Goal: Task Accomplishment & Management: Use online tool/utility

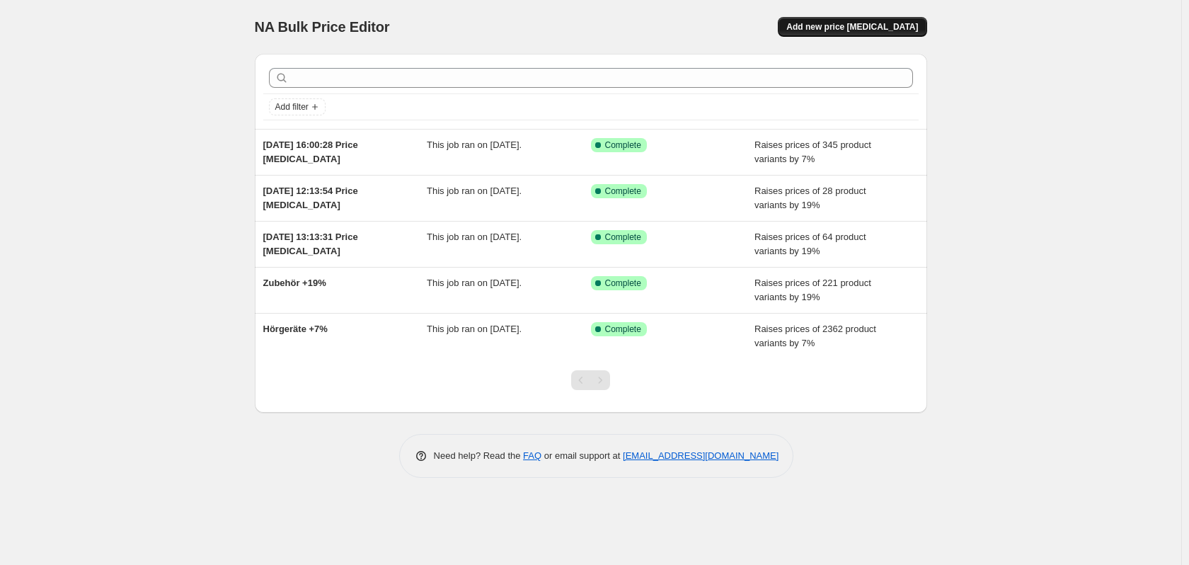
click at [850, 29] on span "Add new price [MEDICAL_DATA]" at bounding box center [852, 26] width 132 height 11
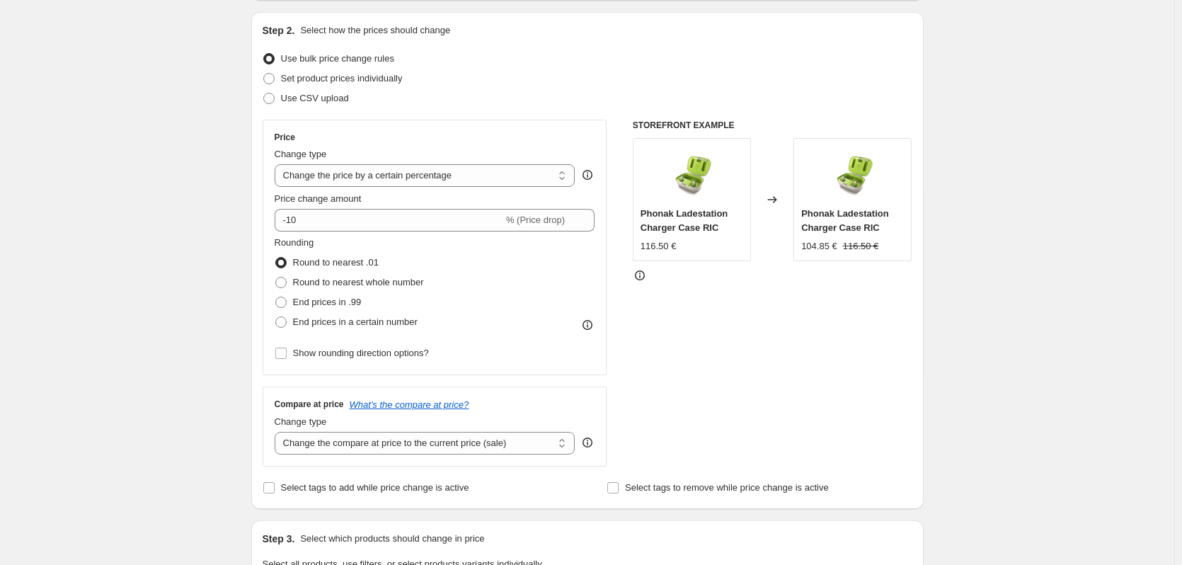
scroll to position [142, 0]
click at [430, 174] on select "Change the price to a certain amount Change the price by a certain amount Chang…" at bounding box center [425, 175] width 301 height 23
select select "to"
click at [277, 164] on select "Change the price to a certain amount Change the price by a certain amount Chang…" at bounding box center [425, 175] width 301 height 23
type input "80.00"
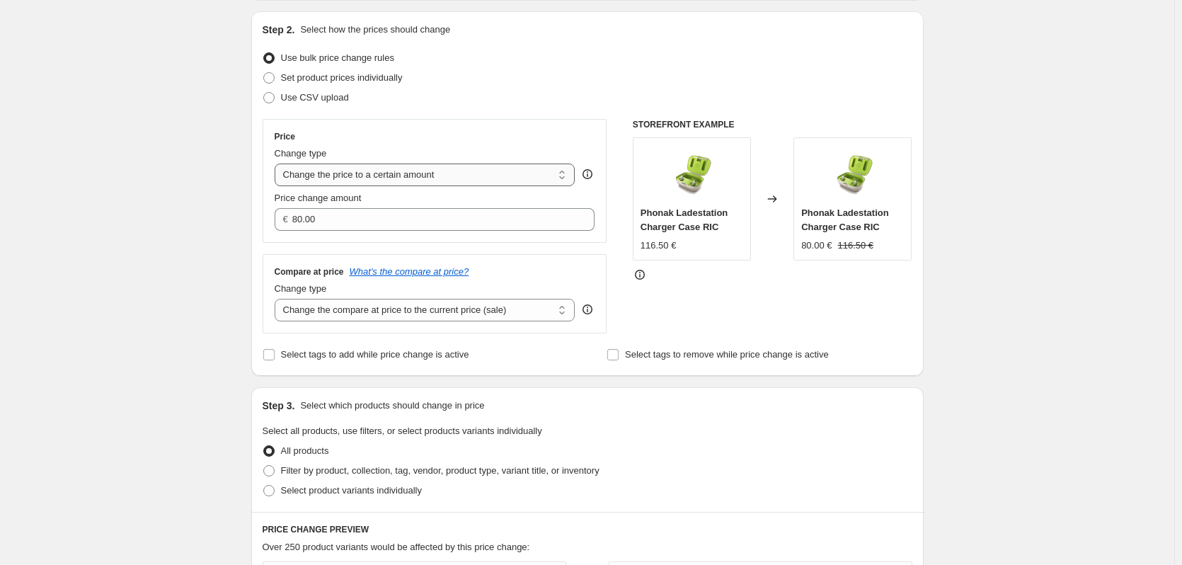
click at [431, 176] on select "Change the price to a certain amount Change the price by a certain amount Chang…" at bounding box center [425, 175] width 301 height 23
select select "by"
click at [277, 164] on select "Change the price to a certain amount Change the price by a certain amount Chang…" at bounding box center [425, 175] width 301 height 23
type input "-10.00"
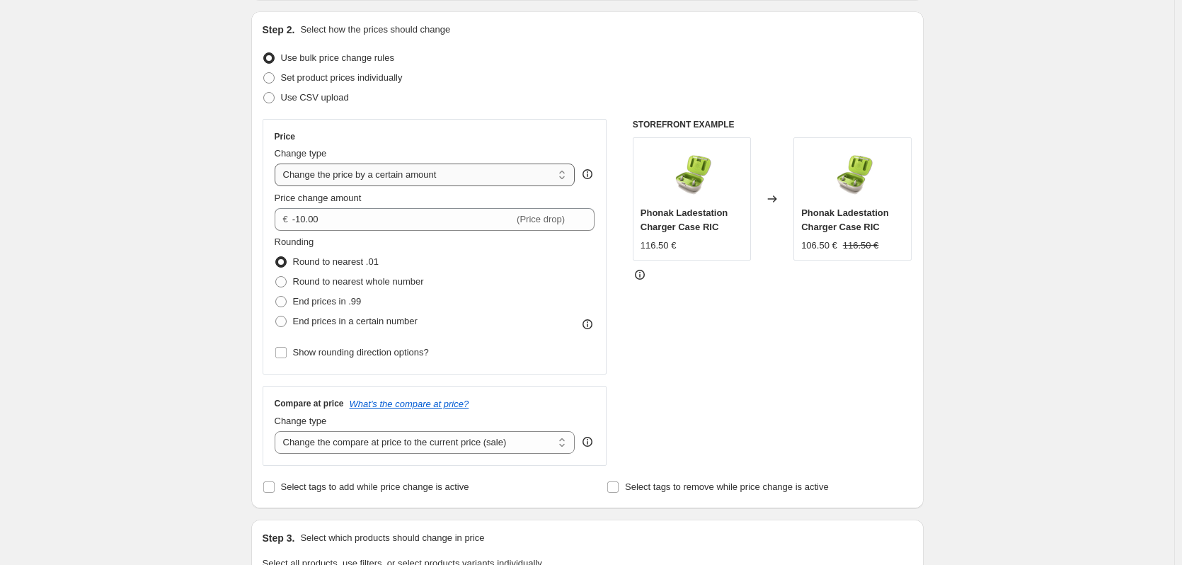
click at [433, 173] on select "Change the price to a certain amount Change the price by a certain amount Chang…" at bounding box center [425, 175] width 301 height 23
select select "to"
click at [277, 164] on select "Change the price to a certain amount Change the price by a certain amount Chang…" at bounding box center [425, 175] width 301 height 23
type input "80.00"
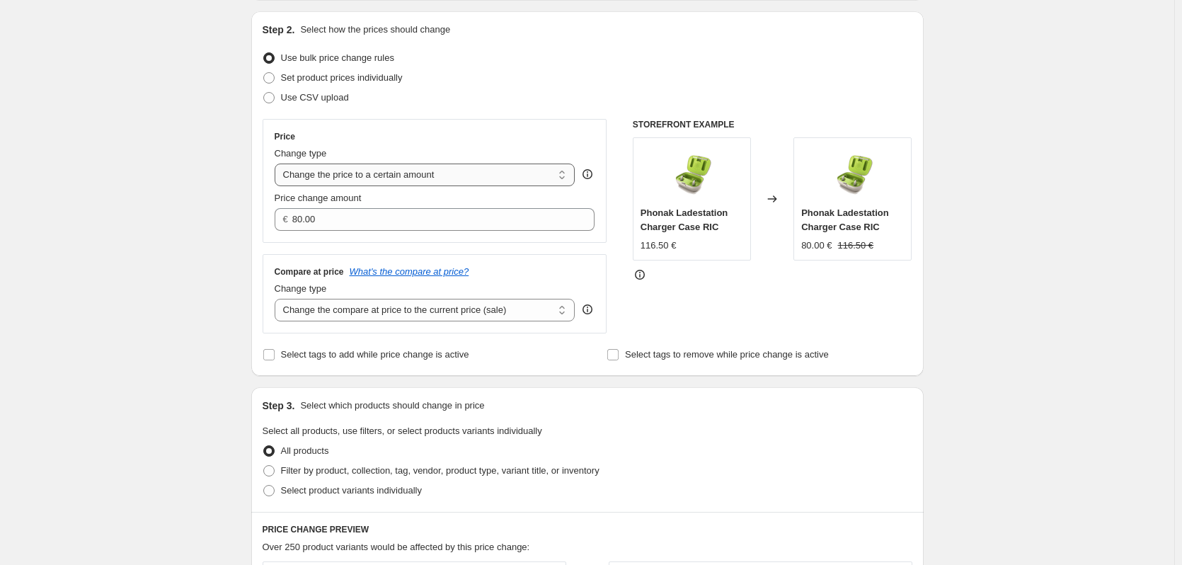
click at [435, 172] on select "Change the price to a certain amount Change the price by a certain amount Chang…" at bounding box center [425, 175] width 301 height 23
select select "by"
click at [277, 164] on select "Change the price to a certain amount Change the price by a certain amount Chang…" at bounding box center [425, 175] width 301 height 23
type input "-10.00"
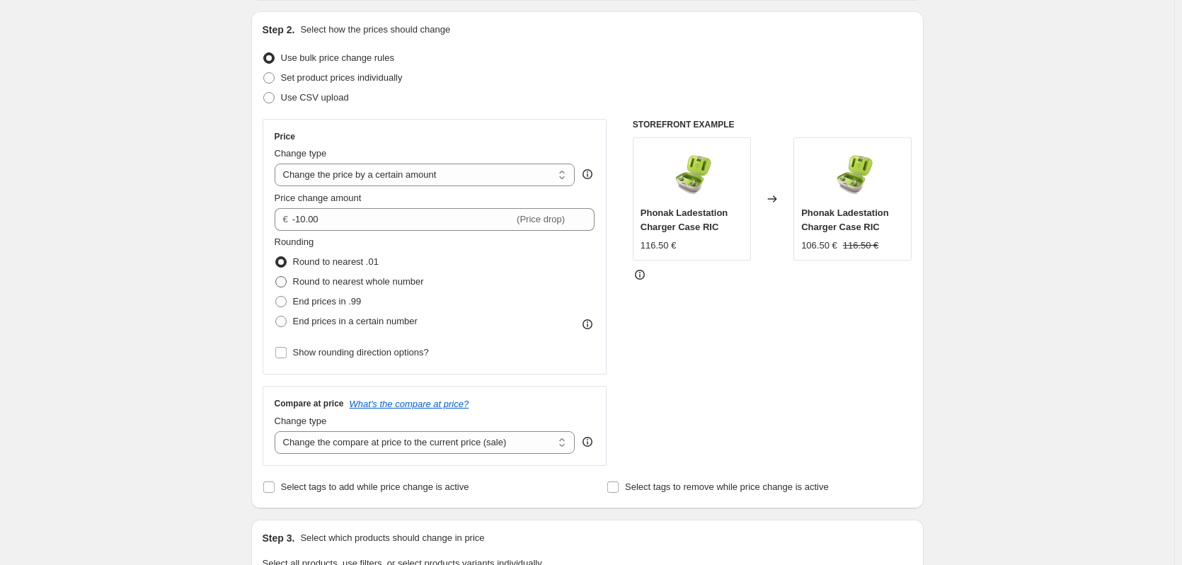
click at [396, 282] on span "Round to nearest whole number" at bounding box center [358, 281] width 131 height 11
click at [276, 277] on input "Round to nearest whole number" at bounding box center [275, 276] width 1 height 1
radio input "true"
click at [343, 265] on span "Round to nearest .01" at bounding box center [336, 261] width 86 height 11
click at [276, 257] on input "Round to nearest .01" at bounding box center [275, 256] width 1 height 1
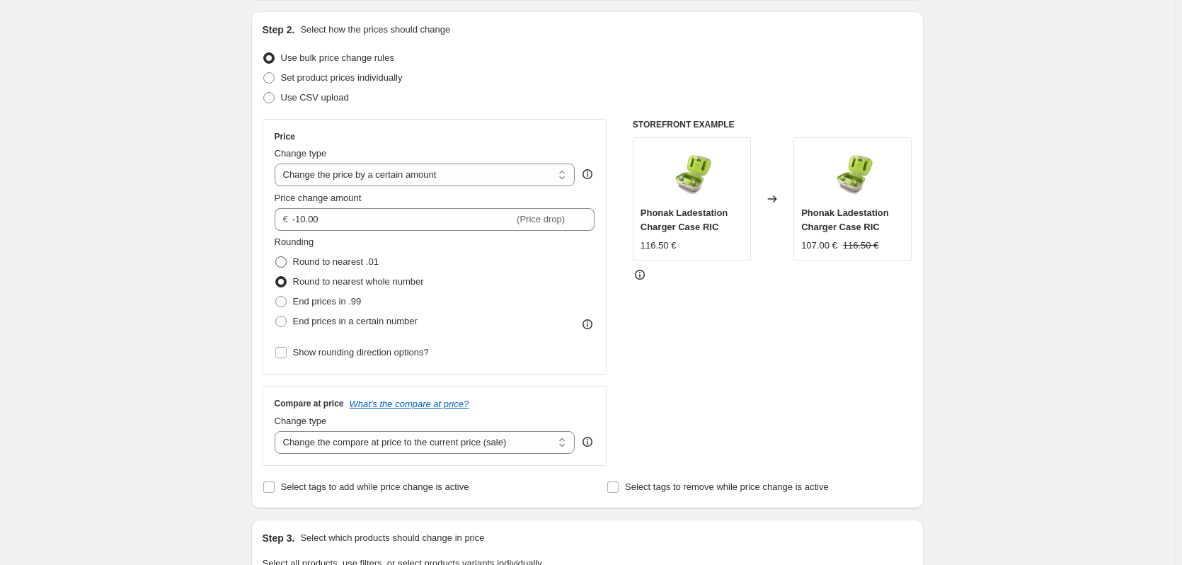
radio input "true"
click at [347, 282] on span "Round to nearest whole number" at bounding box center [358, 281] width 131 height 11
click at [276, 277] on input "Round to nearest whole number" at bounding box center [275, 276] width 1 height 1
radio input "true"
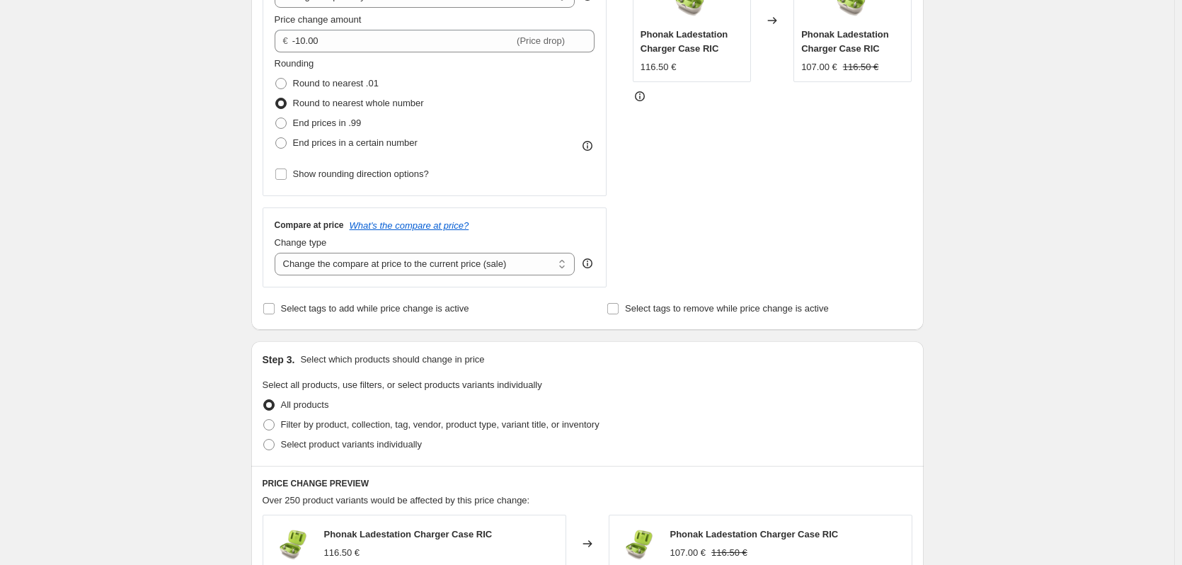
scroll to position [354, 0]
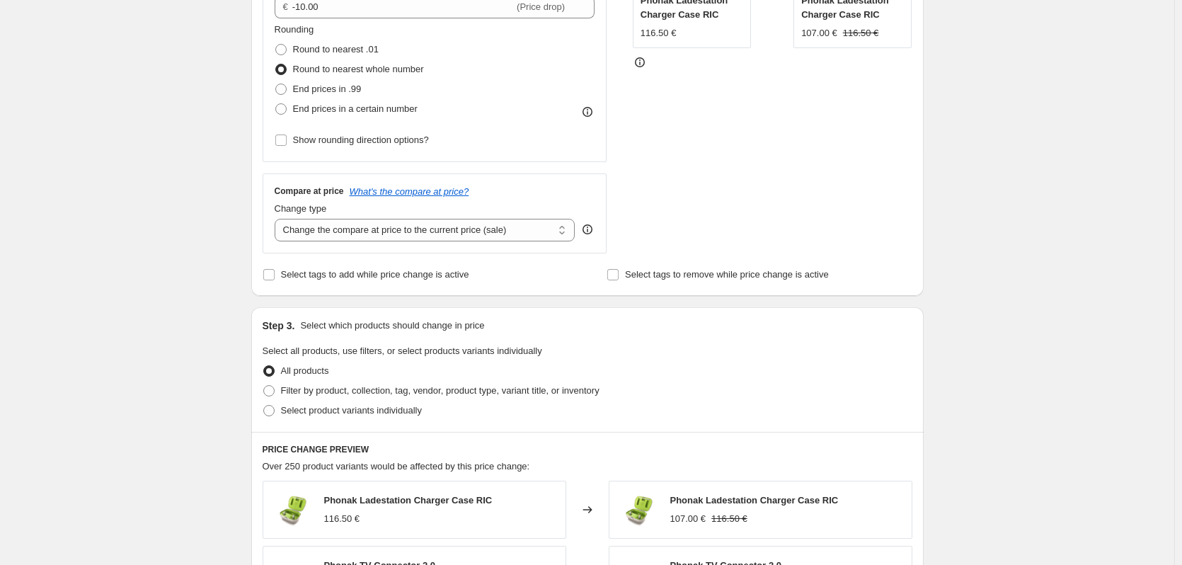
click at [200, 233] on div "Create new price [MEDICAL_DATA]. This page is ready Create new price [MEDICAL_D…" at bounding box center [587, 353] width 1174 height 1415
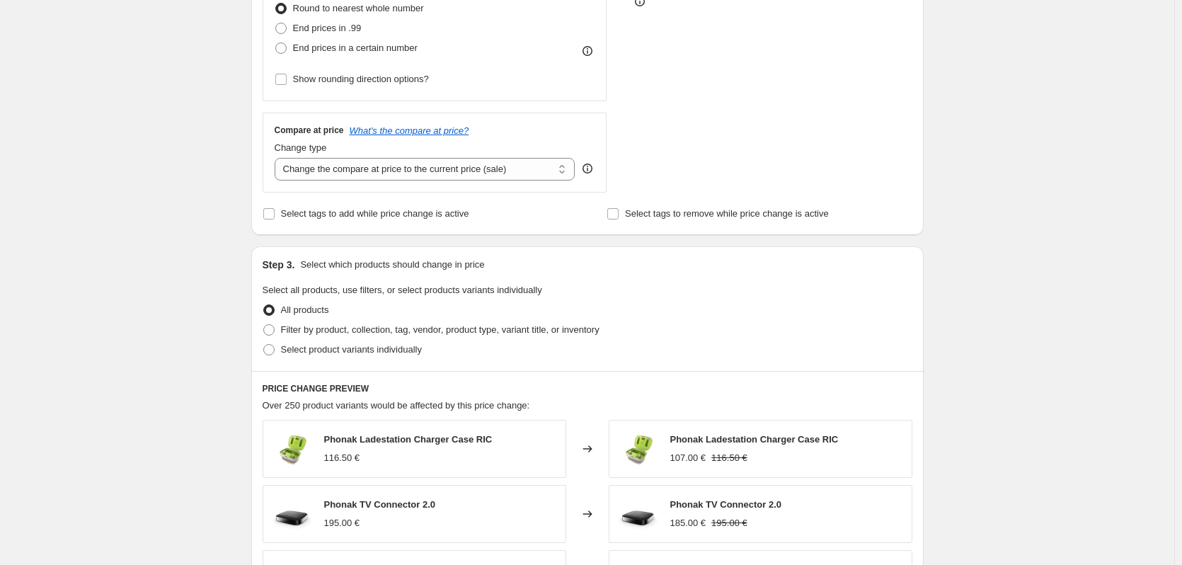
scroll to position [496, 0]
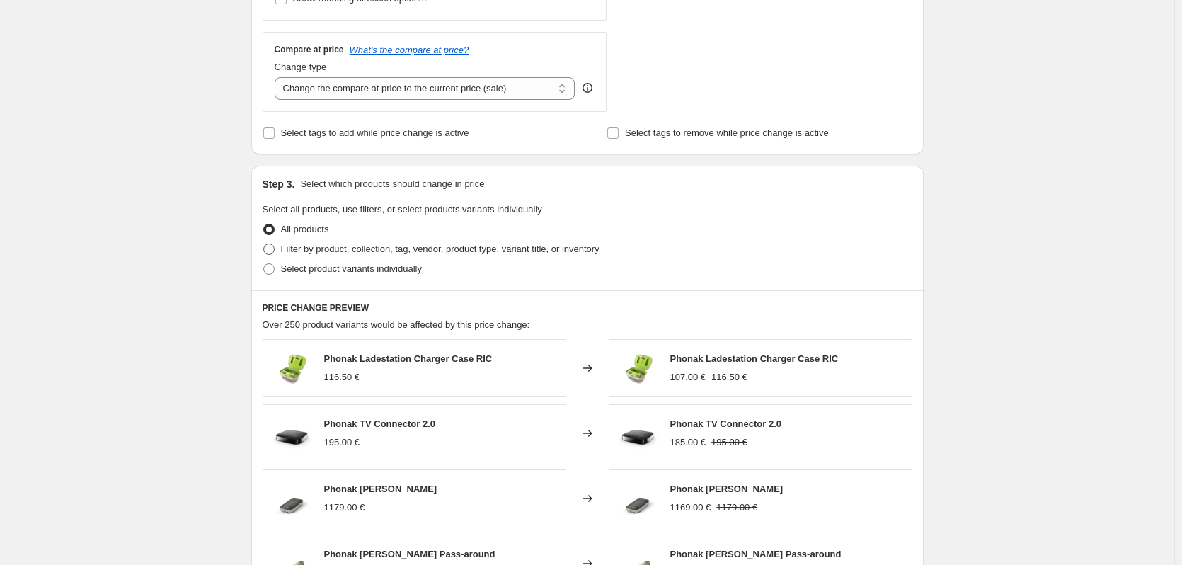
click at [275, 250] on span at bounding box center [268, 249] width 11 height 11
click at [264, 244] on input "Filter by product, collection, tag, vendor, product type, variant title, or inv…" at bounding box center [263, 244] width 1 height 1
radio input "true"
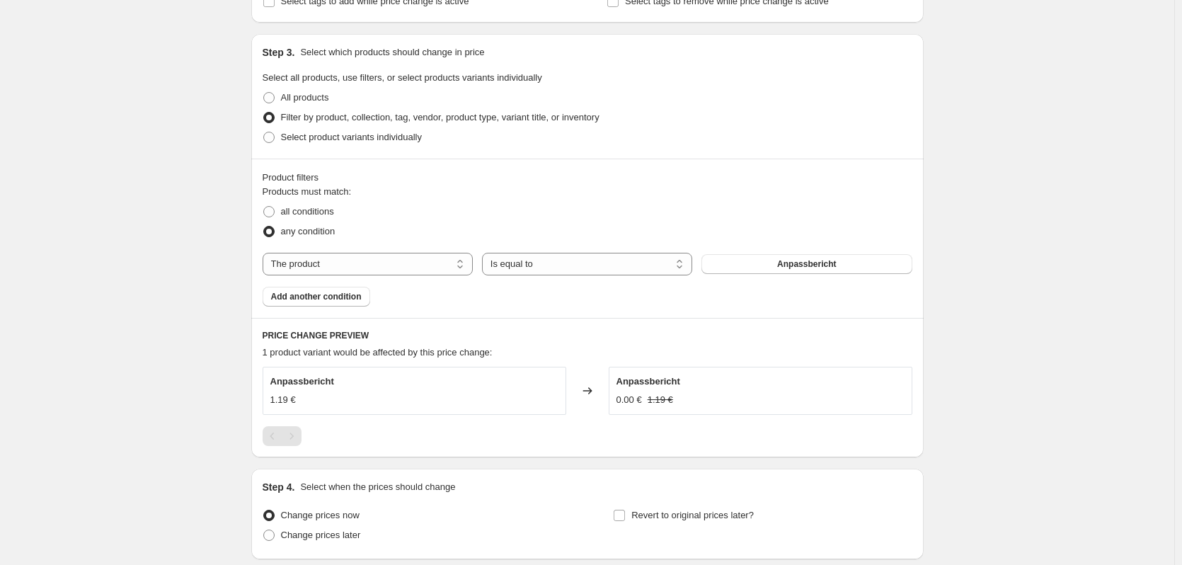
scroll to position [637, 0]
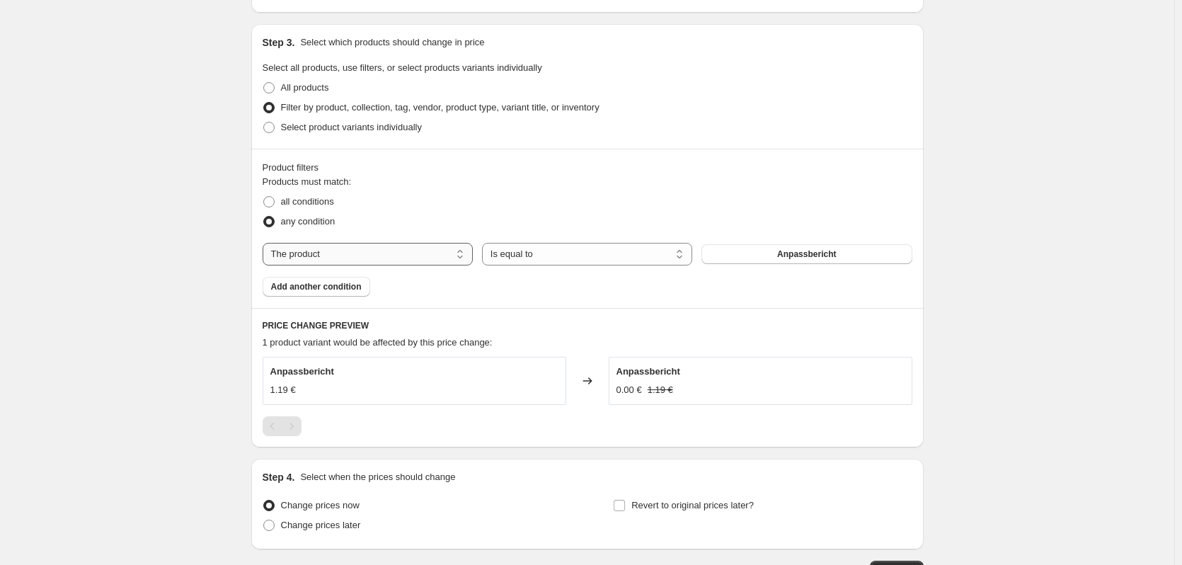
click at [446, 253] on select "The product The product's collection The product's tag The product's vendor The…" at bounding box center [368, 254] width 210 height 23
click at [313, 199] on span "all conditions" at bounding box center [307, 201] width 53 height 11
click at [264, 197] on input "all conditions" at bounding box center [263, 196] width 1 height 1
radio input "true"
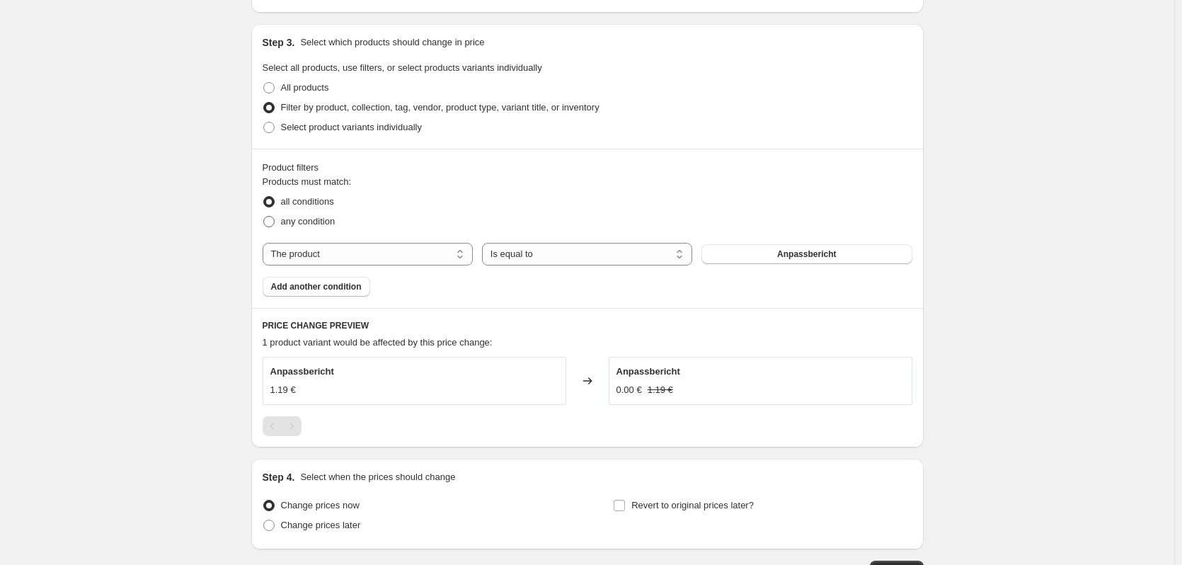
click at [272, 223] on span at bounding box center [268, 221] width 11 height 11
click at [264, 217] on input "any condition" at bounding box center [263, 216] width 1 height 1
radio input "true"
click at [583, 257] on select "Is equal to Is not equal to" at bounding box center [587, 254] width 210 height 23
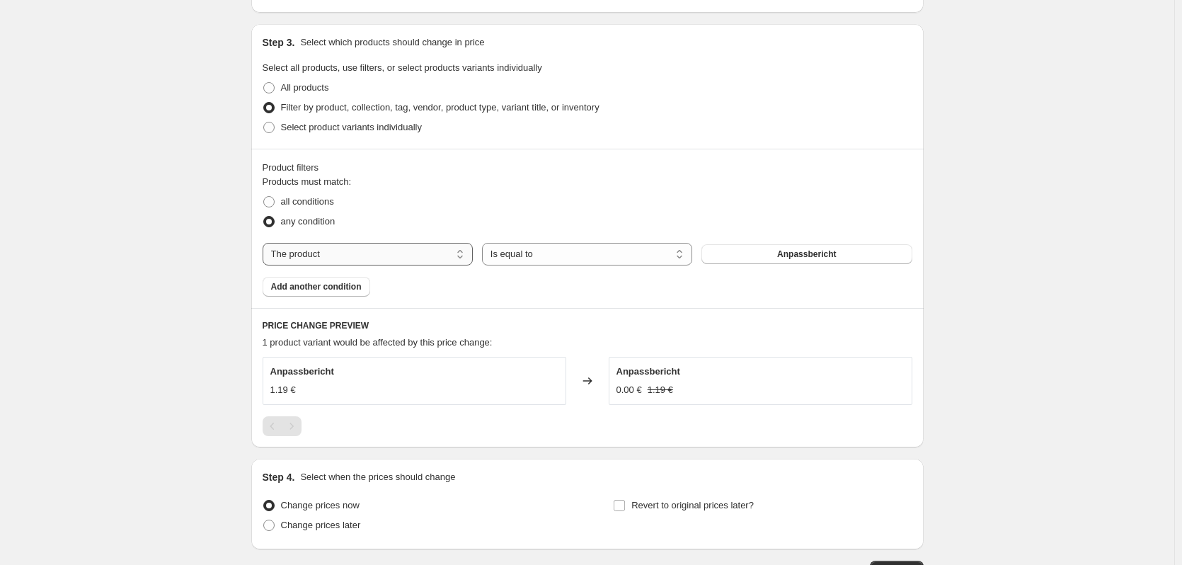
click at [336, 257] on select "The product The product's collection The product's tag The product's vendor The…" at bounding box center [368, 254] width 210 height 23
select select "collection"
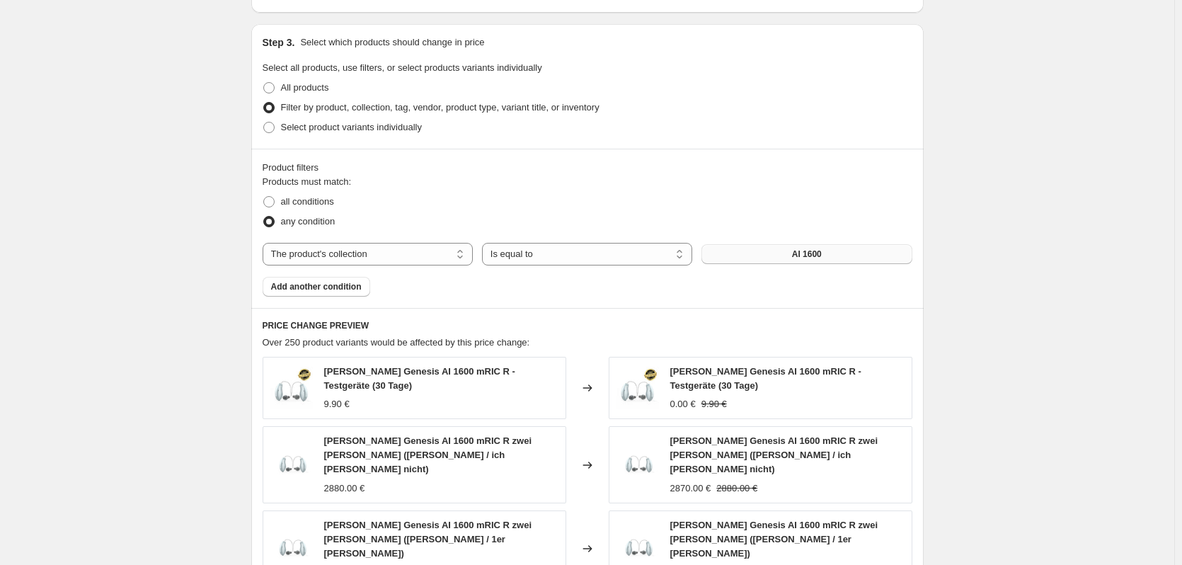
click at [762, 257] on button "AI 1600" at bounding box center [807, 254] width 210 height 20
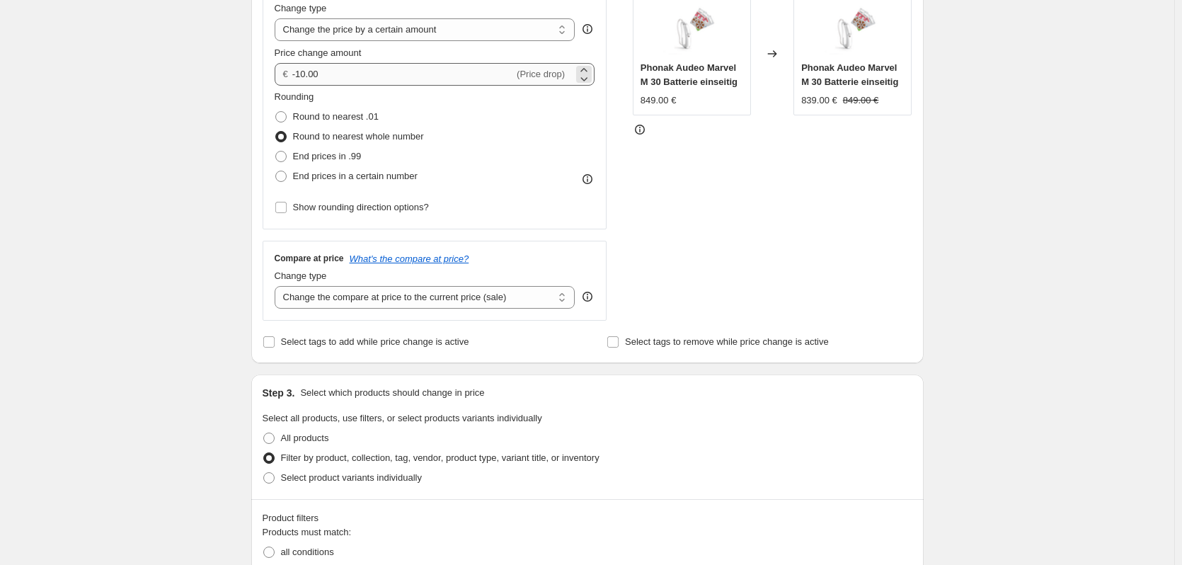
scroll to position [212, 0]
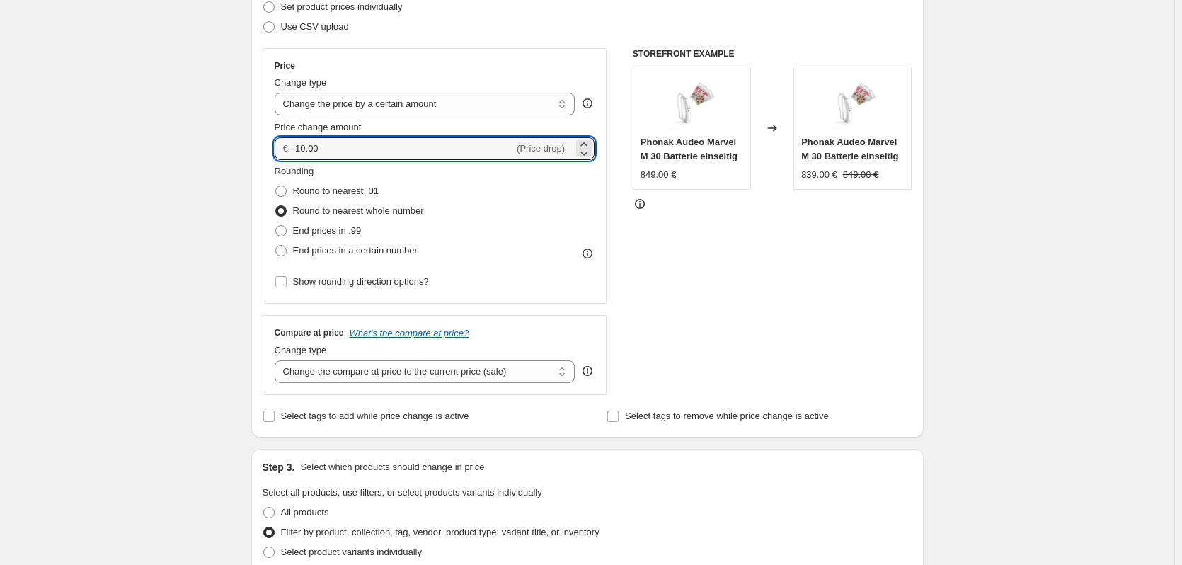
drag, startPoint x: 327, startPoint y: 145, endPoint x: 292, endPoint y: 145, distance: 35.4
click at [292, 145] on div "€ -10.00 (Price drop)" at bounding box center [435, 148] width 321 height 23
click at [309, 147] on input "-10.00" at bounding box center [403, 148] width 222 height 23
drag, startPoint x: 301, startPoint y: 148, endPoint x: 346, endPoint y: 151, distance: 45.4
click at [345, 150] on input "-10.00" at bounding box center [403, 148] width 222 height 23
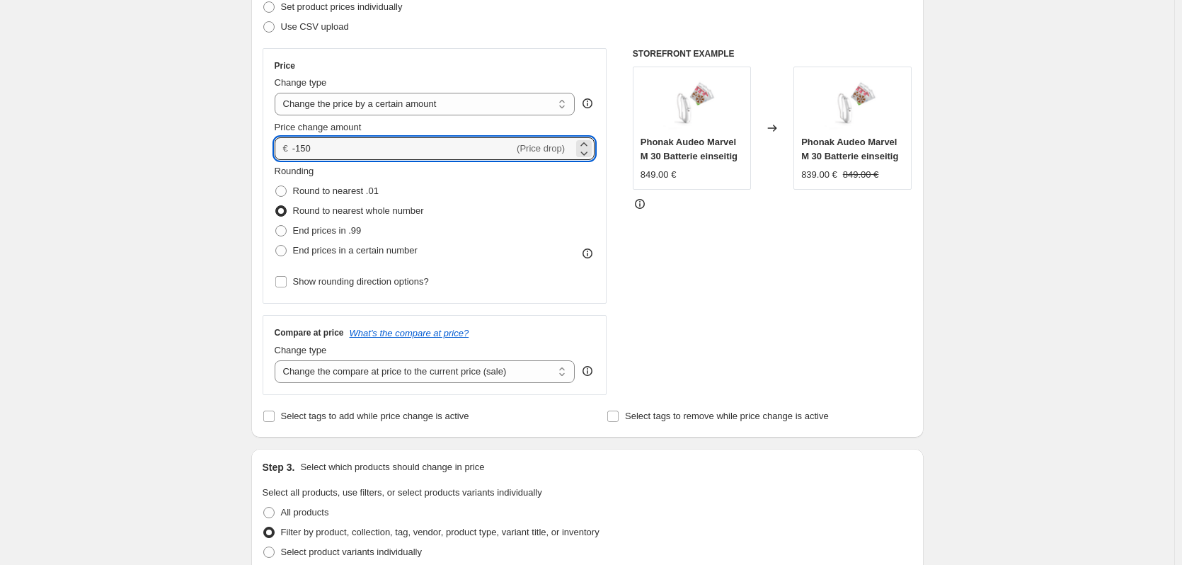
type input "-150.00"
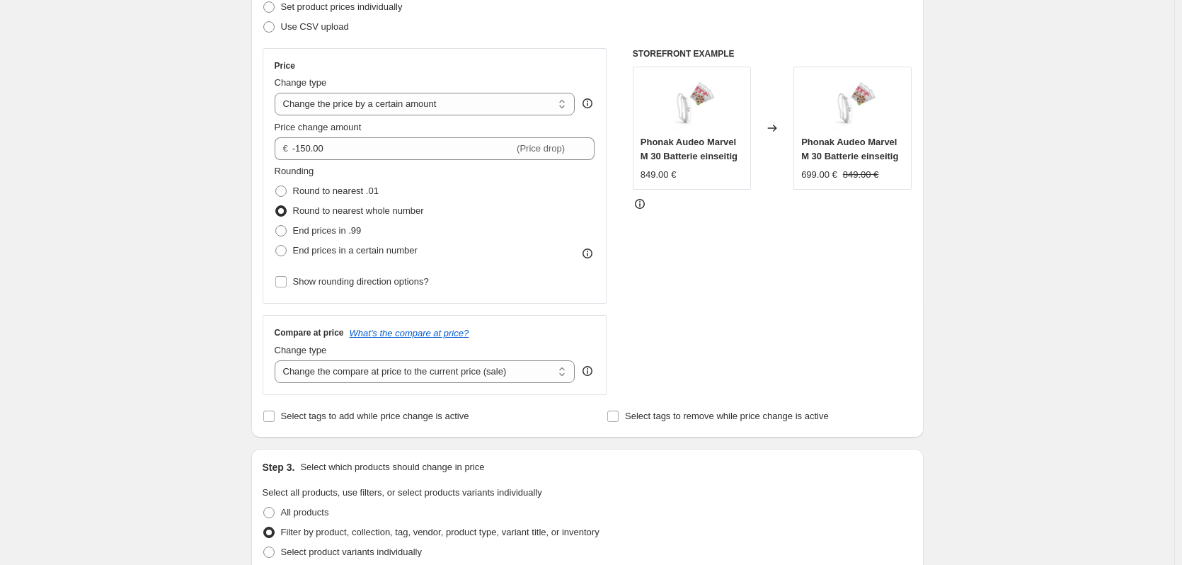
click at [668, 308] on div "STOREFRONT EXAMPLE Phonak Audeo Marvel M 30 Batterie einseitig 849.00 € Changed…" at bounding box center [773, 221] width 280 height 347
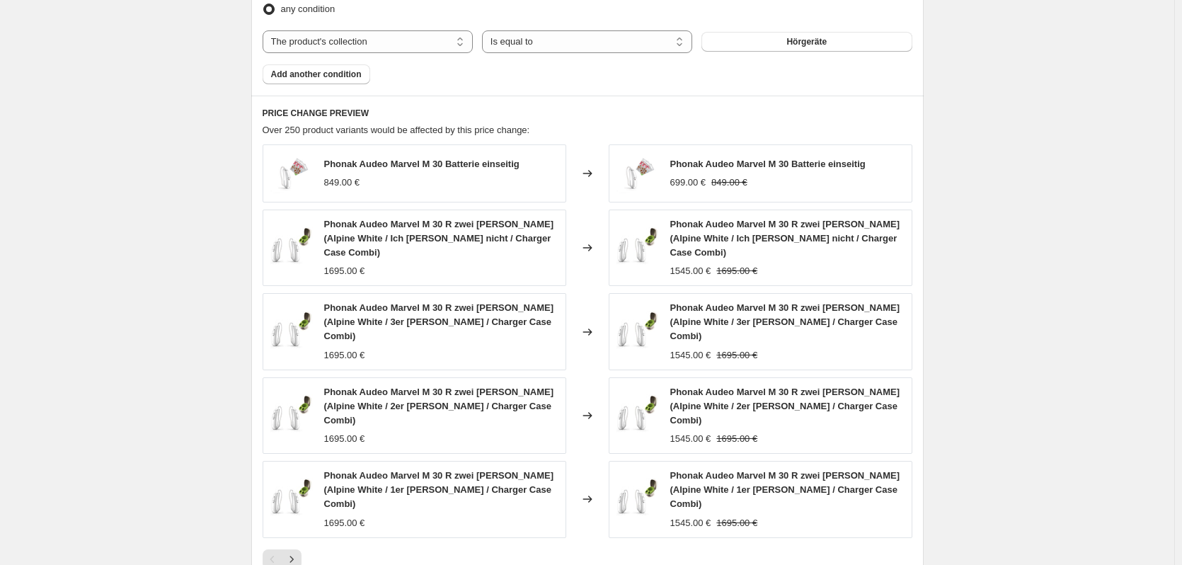
scroll to position [1029, 0]
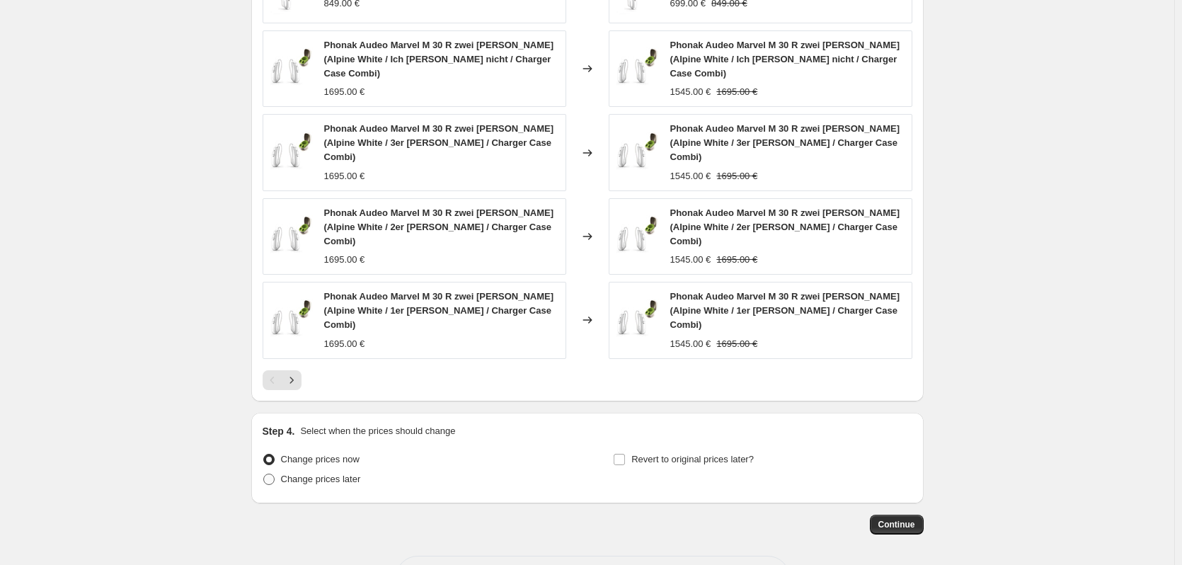
click at [270, 474] on span at bounding box center [268, 479] width 11 height 11
click at [264, 474] on input "Change prices later" at bounding box center [263, 474] width 1 height 1
radio input "true"
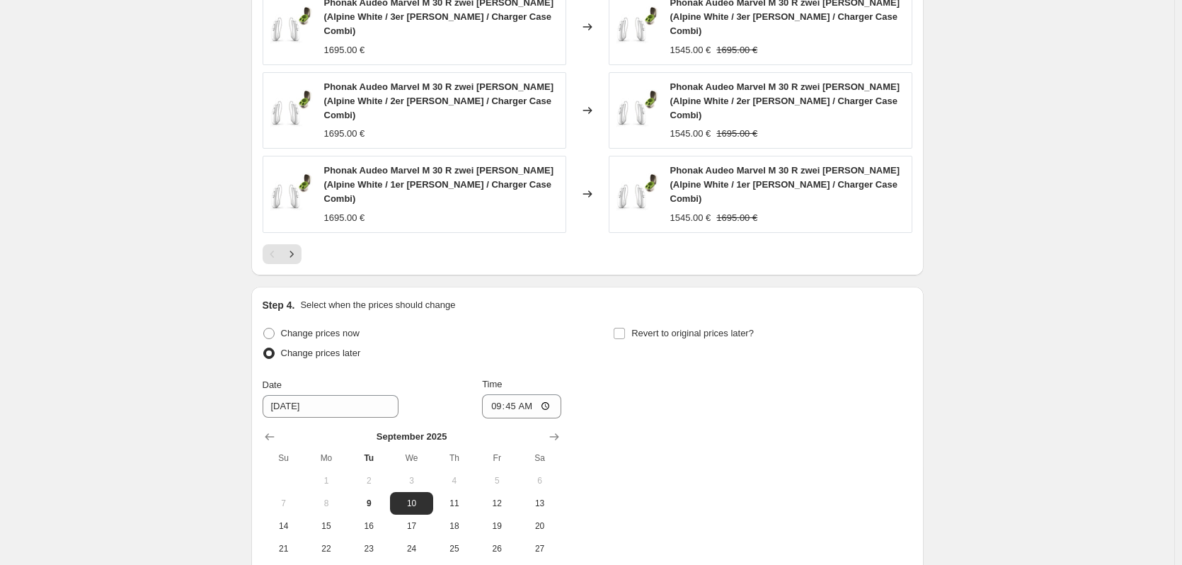
scroll to position [1271, 0]
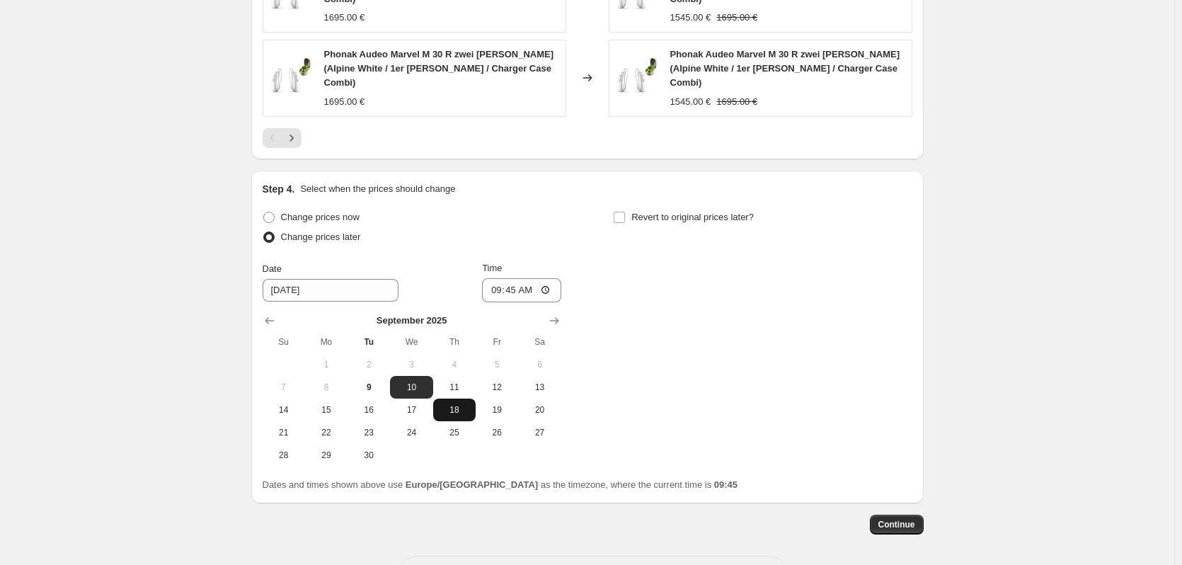
click at [445, 404] on span "18" at bounding box center [454, 409] width 31 height 11
type input "[DATE]"
click at [622, 212] on input "Revert to original prices later?" at bounding box center [619, 217] width 11 height 11
checkbox input "true"
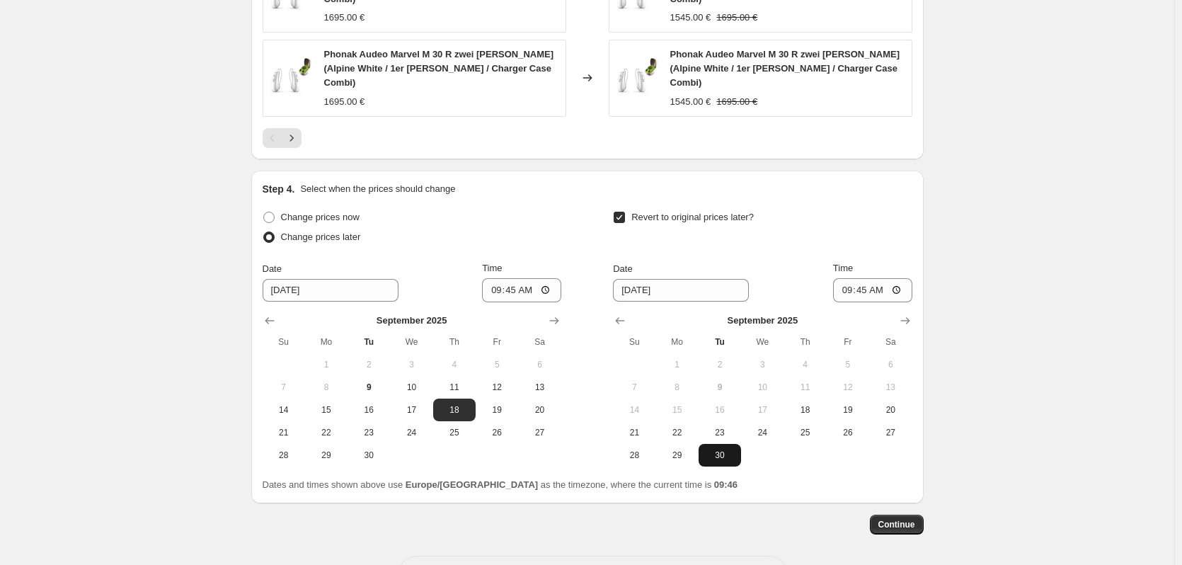
click at [726, 444] on button "30" at bounding box center [720, 455] width 42 height 23
type input "[DATE]"
click at [539, 515] on div "Continue" at bounding box center [587, 525] width 672 height 20
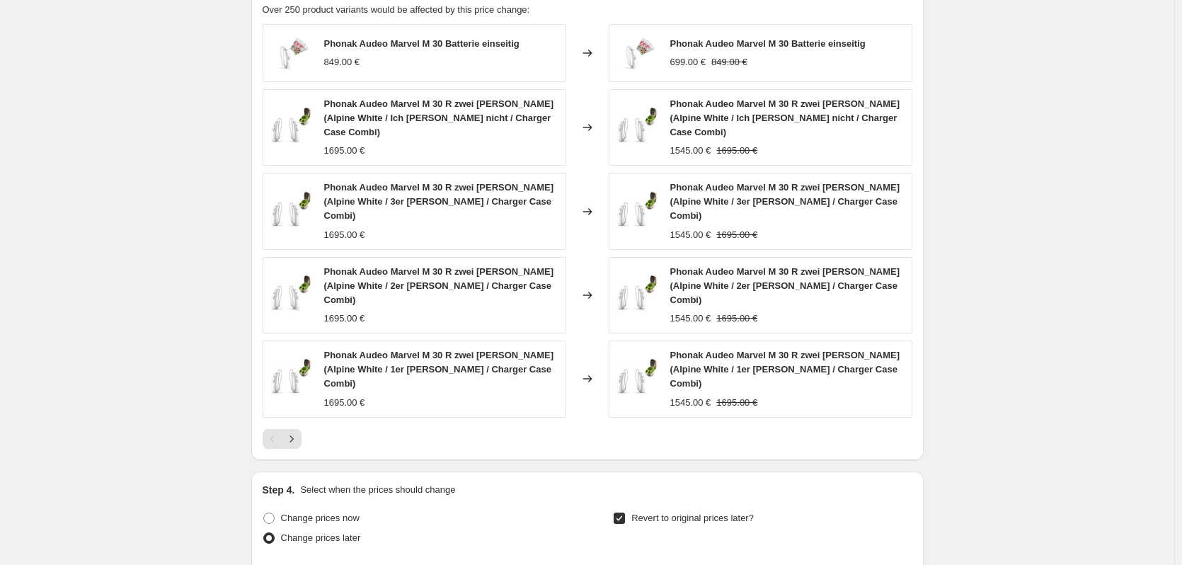
scroll to position [988, 0]
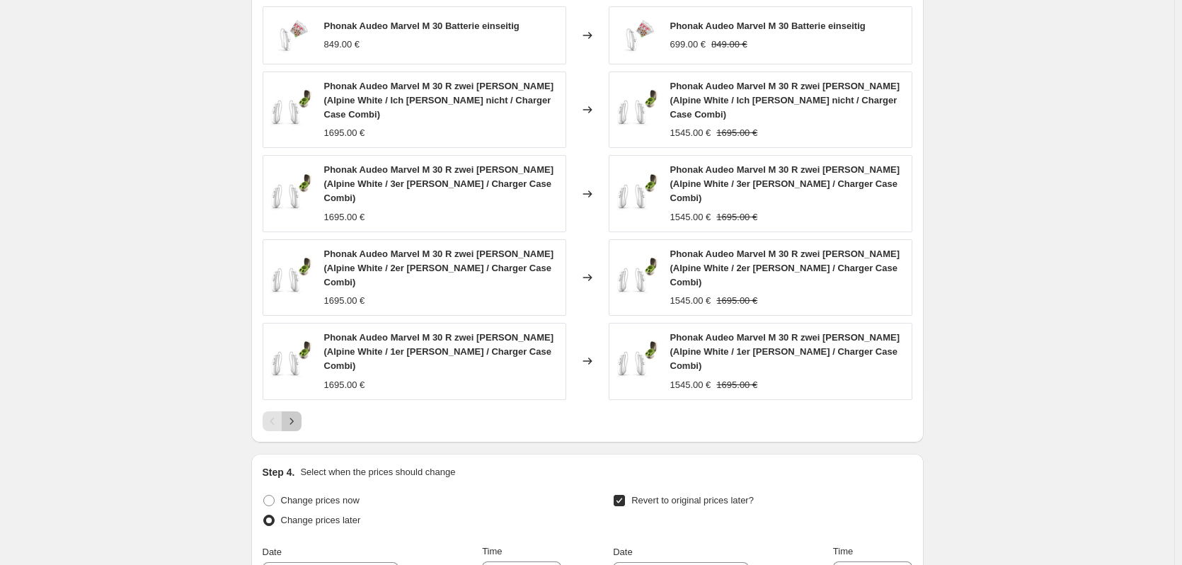
click at [292, 414] on icon "Next" at bounding box center [292, 421] width 14 height 14
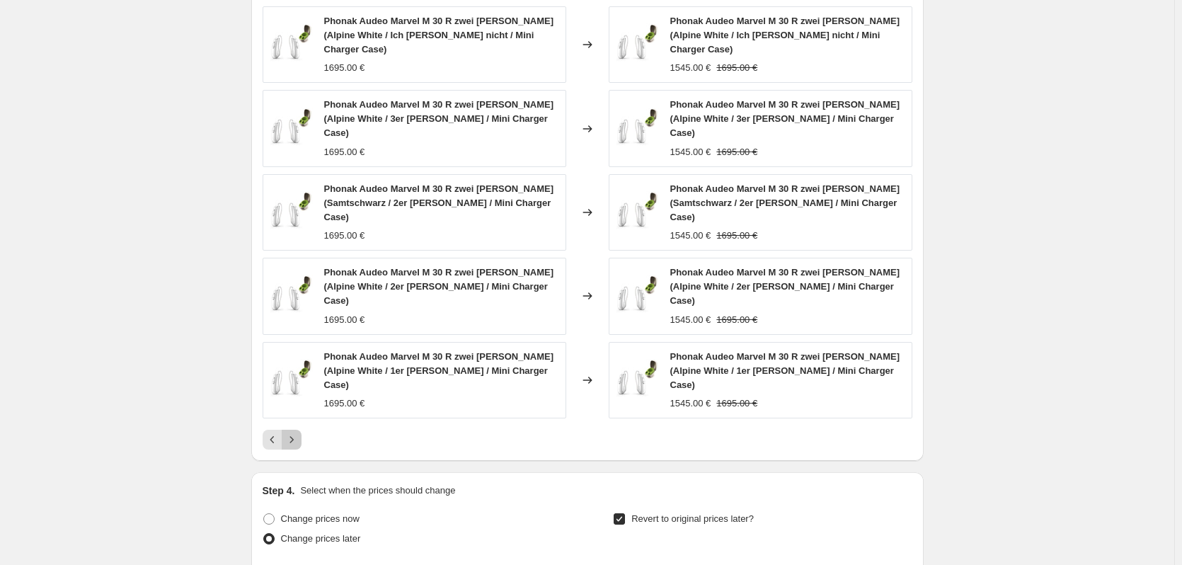
click at [297, 433] on icon "Next" at bounding box center [292, 440] width 14 height 14
click at [297, 430] on button "Next" at bounding box center [292, 440] width 20 height 20
click at [297, 433] on icon "Next" at bounding box center [292, 440] width 14 height 14
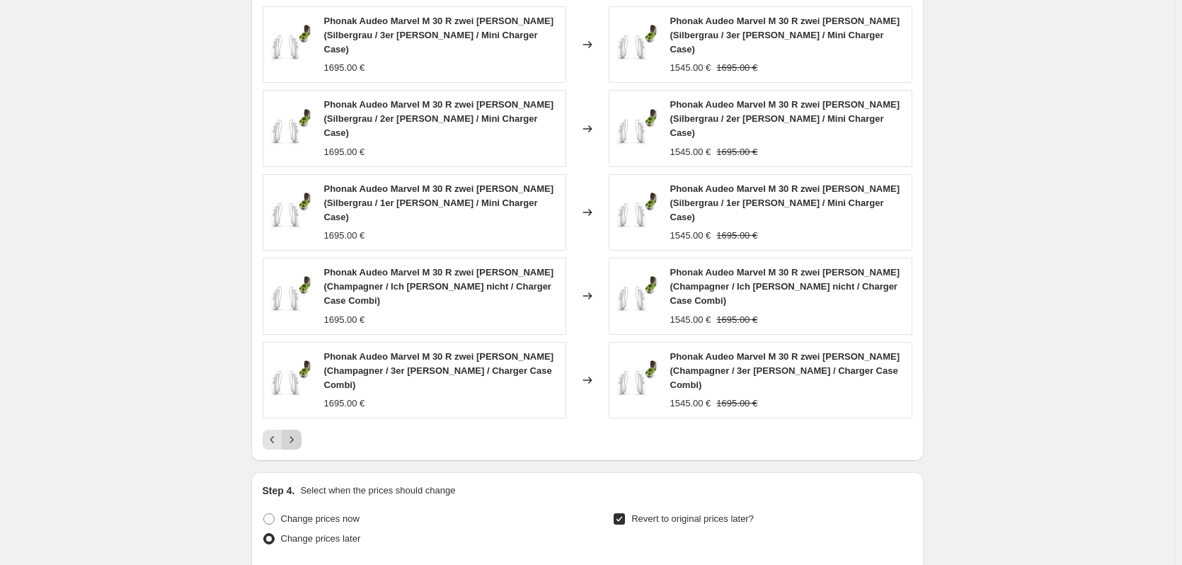
click at [297, 430] on button "Next" at bounding box center [292, 440] width 20 height 20
click at [297, 433] on icon "Next" at bounding box center [292, 440] width 14 height 14
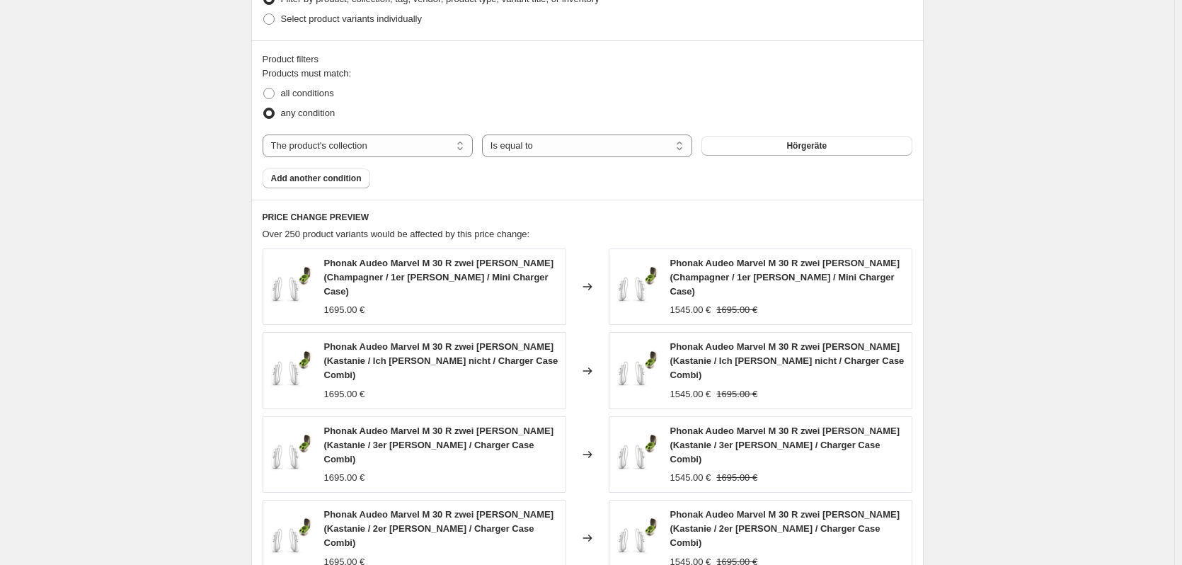
scroll to position [634, 0]
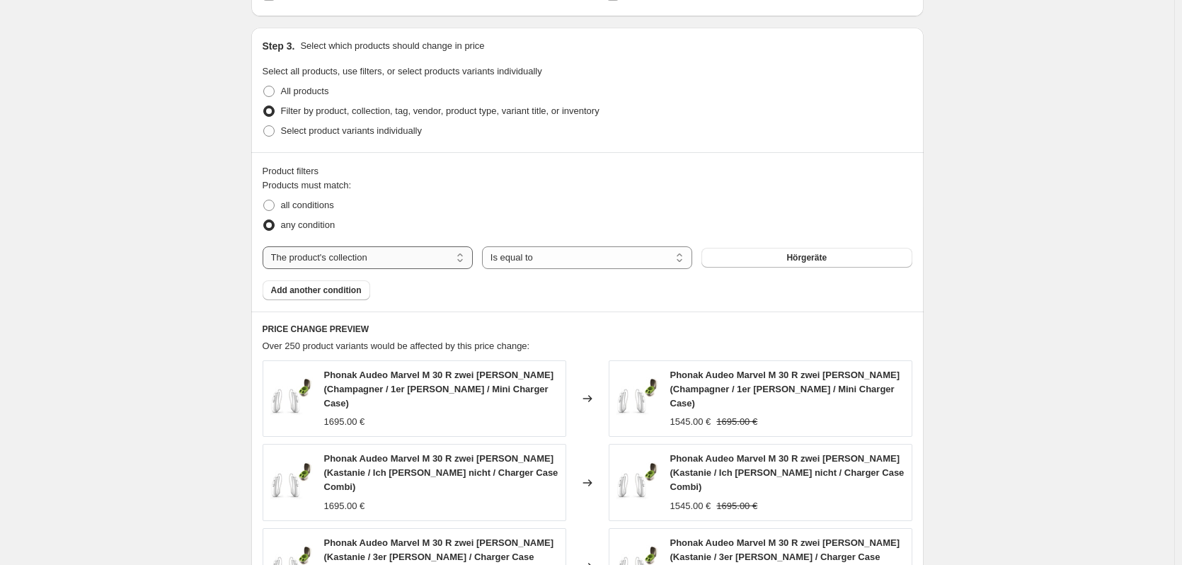
click at [447, 258] on select "The product The product's collection The product's tag The product's vendor The…" at bounding box center [368, 257] width 210 height 23
select select "title"
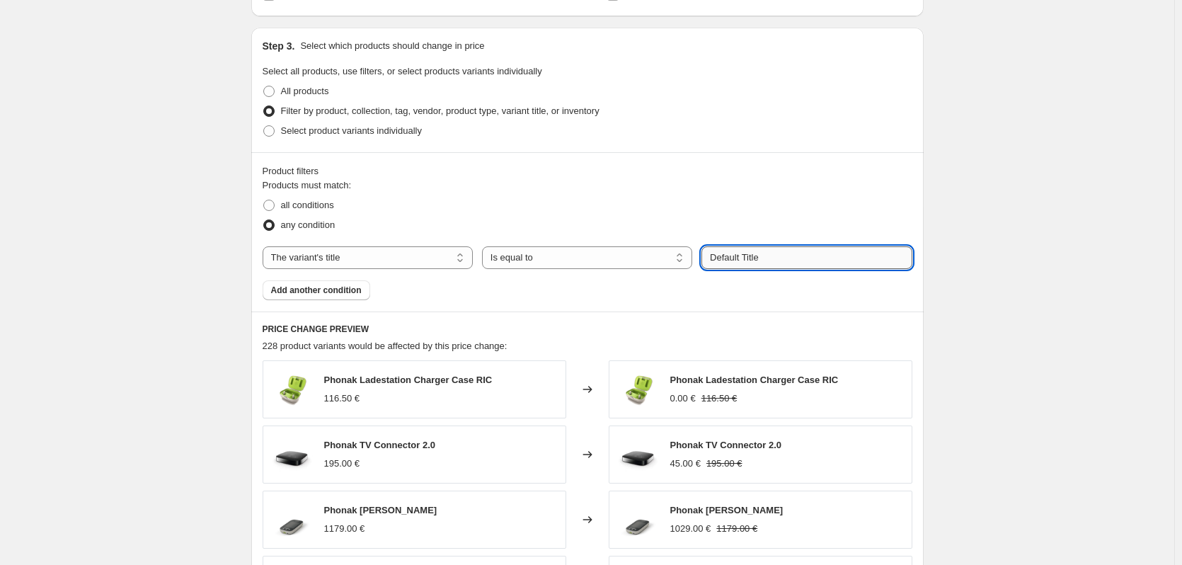
click at [719, 253] on input "Default Title" at bounding box center [807, 257] width 210 height 23
drag, startPoint x: 770, startPoint y: 262, endPoint x: 702, endPoint y: 261, distance: 68.7
click at [702, 261] on div "The product The product's collection The product's tag The product's vendor The…" at bounding box center [588, 257] width 650 height 23
type input "Infinio"
drag, startPoint x: 643, startPoint y: 271, endPoint x: 644, endPoint y: 278, distance: 7.2
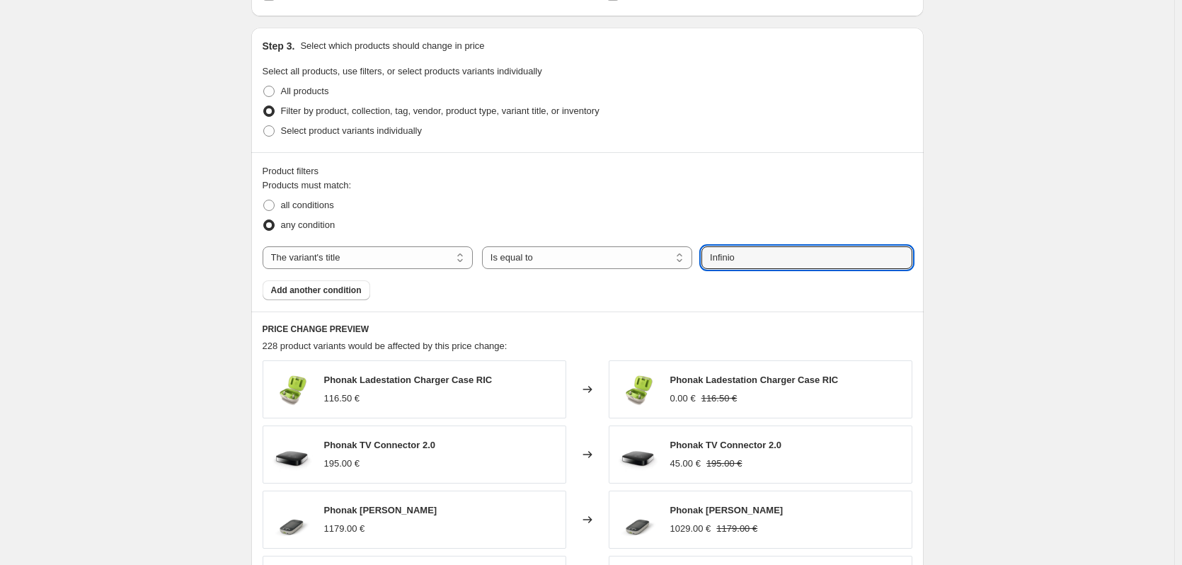
click at [644, 277] on div "Products must match: all conditions any condition The product The product's col…" at bounding box center [588, 239] width 650 height 122
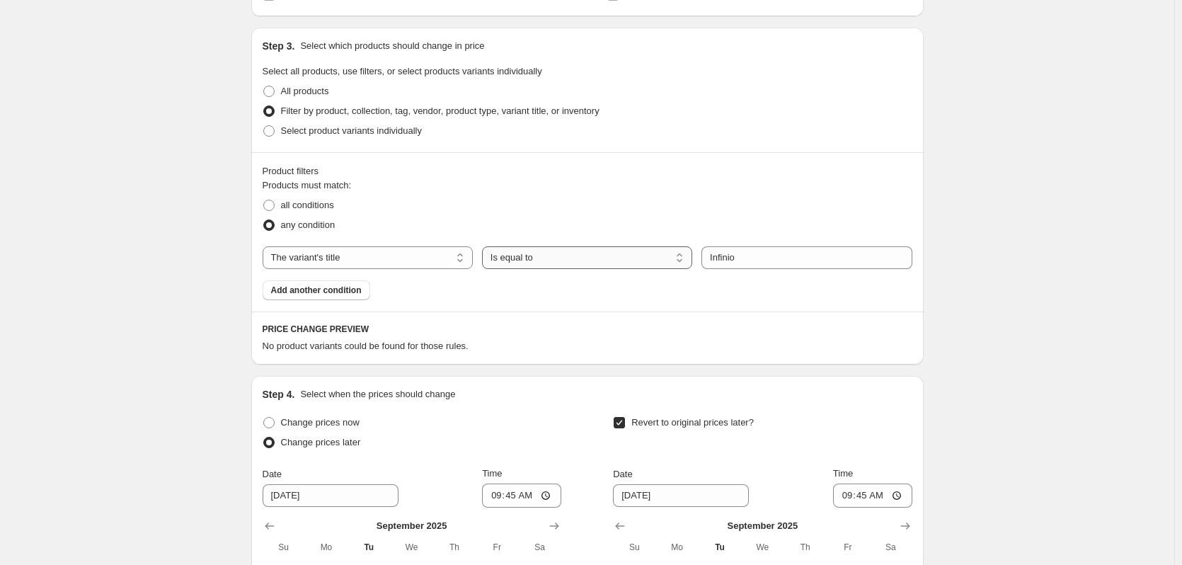
click at [551, 258] on select "Is equal to Is not equal to Contains" at bounding box center [587, 257] width 210 height 23
select select "contains"
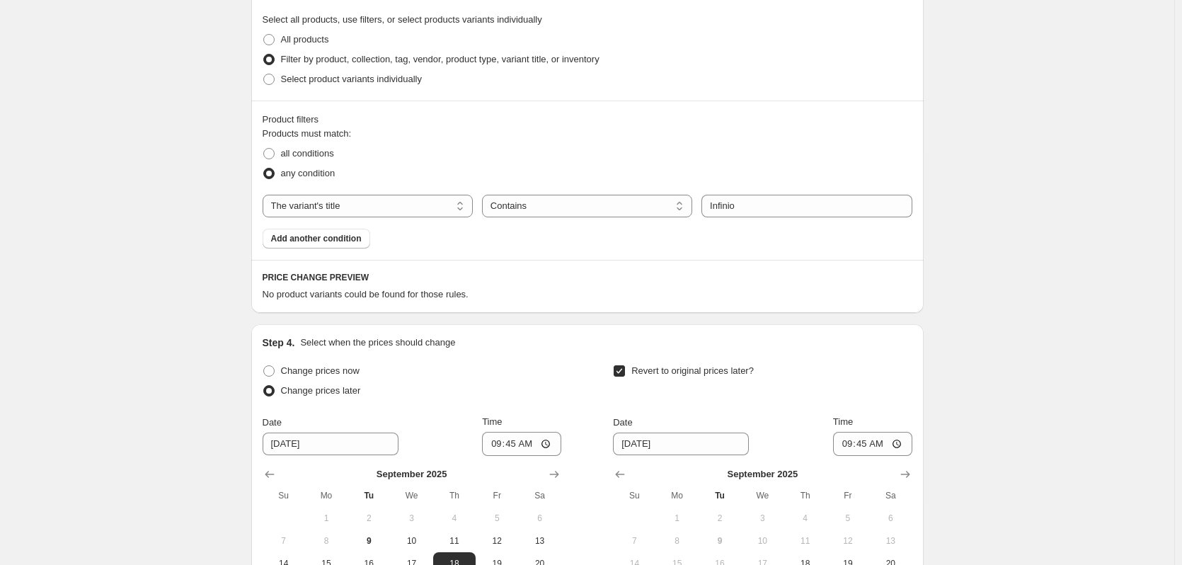
scroll to position [704, 0]
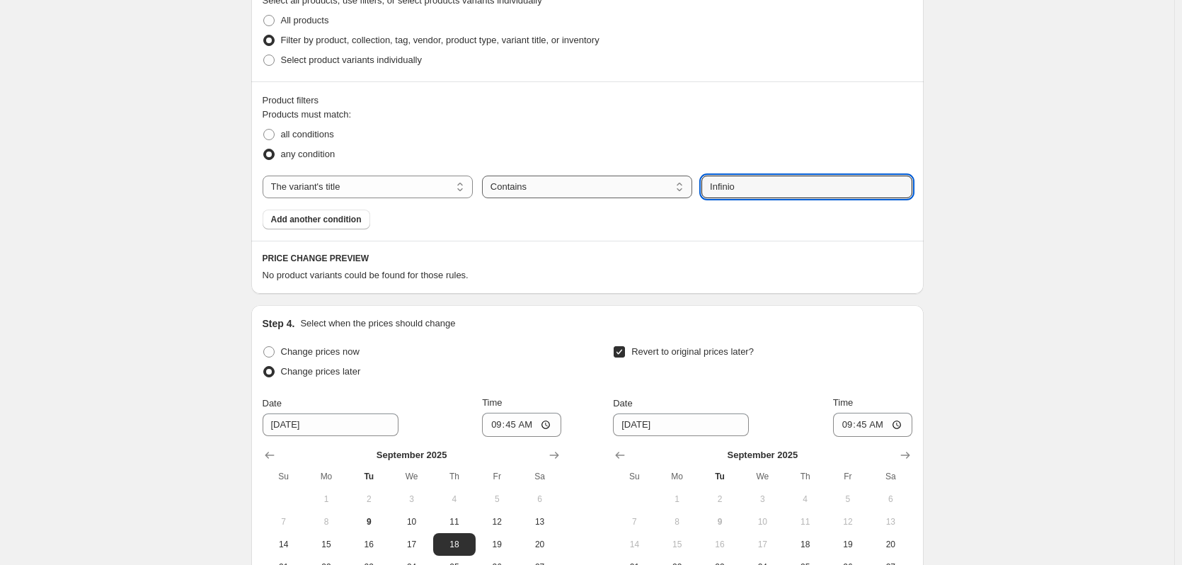
drag, startPoint x: 752, startPoint y: 188, endPoint x: 691, endPoint y: 190, distance: 60.9
click at [691, 190] on div "The product The product's collection The product's tag The product's vendor The…" at bounding box center [588, 187] width 650 height 23
type input "Audeo I"
click at [565, 253] on h6 "PRICE CHANGE PREVIEW" at bounding box center [588, 258] width 650 height 11
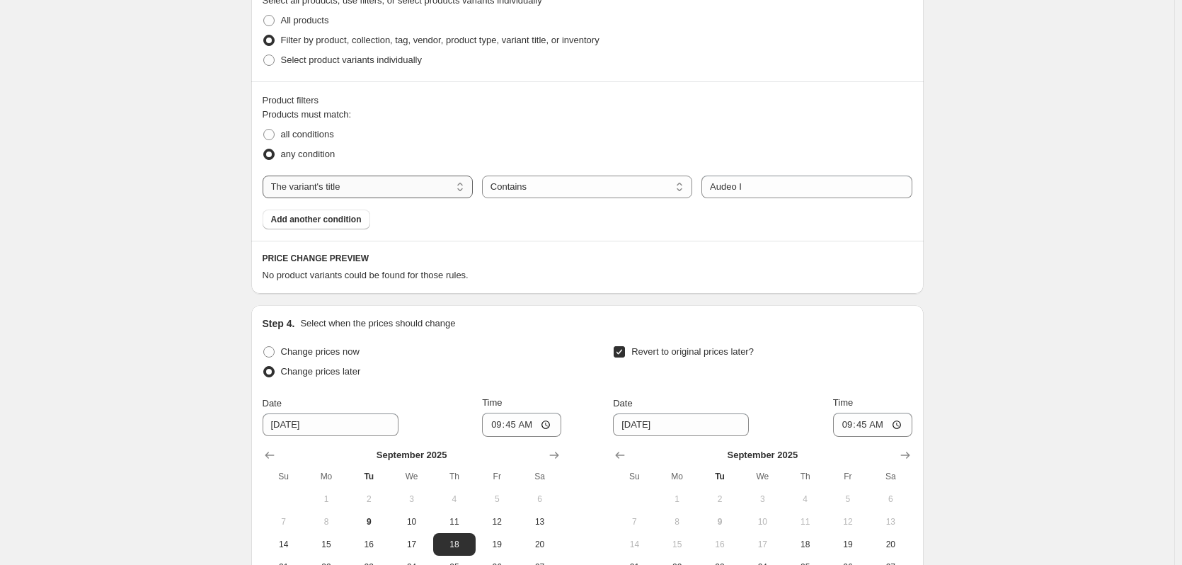
click at [436, 185] on select "The product The product's collection The product's tag The product's vendor The…" at bounding box center [368, 187] width 210 height 23
select select "collection"
select select "equal"
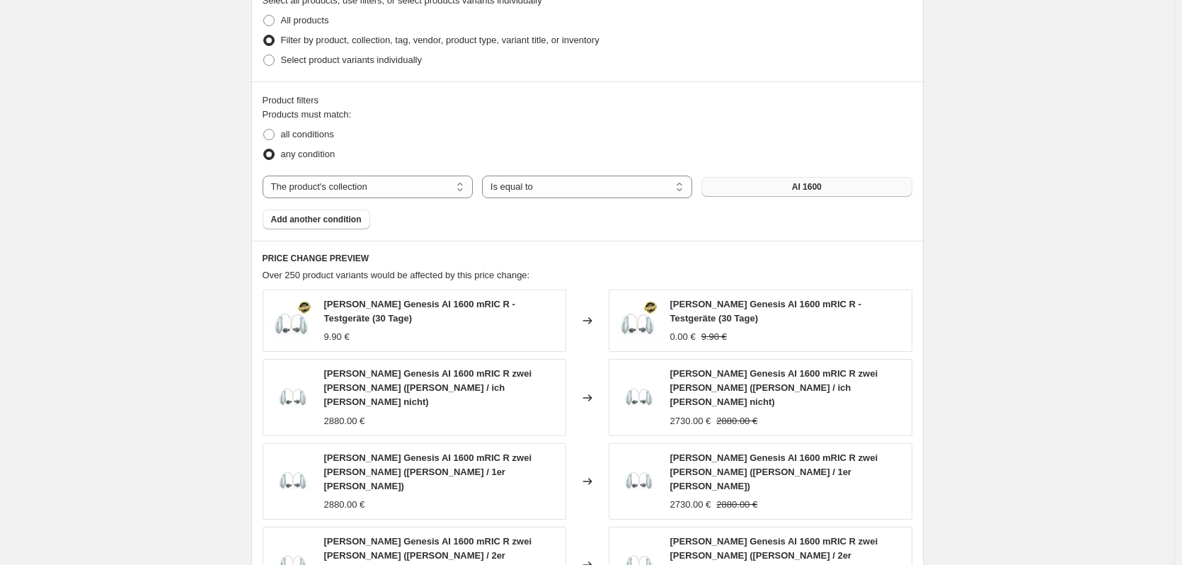
click at [743, 190] on button "AI 1600" at bounding box center [807, 187] width 210 height 20
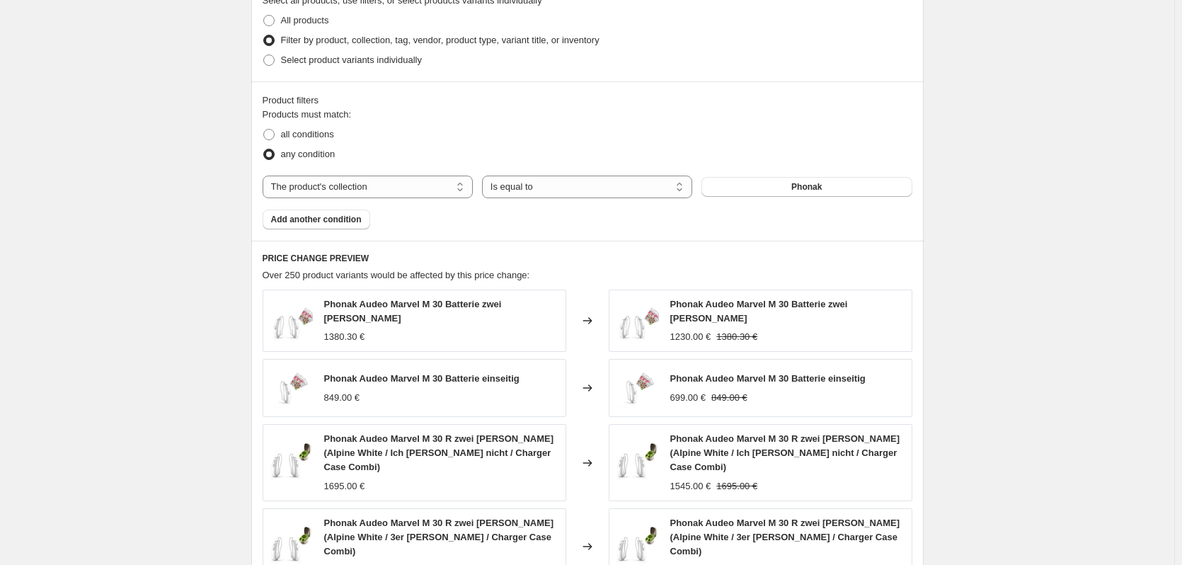
click at [214, 161] on div "Create new price [MEDICAL_DATA]. This page is ready Create new price [MEDICAL_D…" at bounding box center [587, 234] width 1174 height 1877
click at [220, 163] on div "Create new price [MEDICAL_DATA]. This page is ready Create new price [MEDICAL_D…" at bounding box center [587, 234] width 1174 height 1877
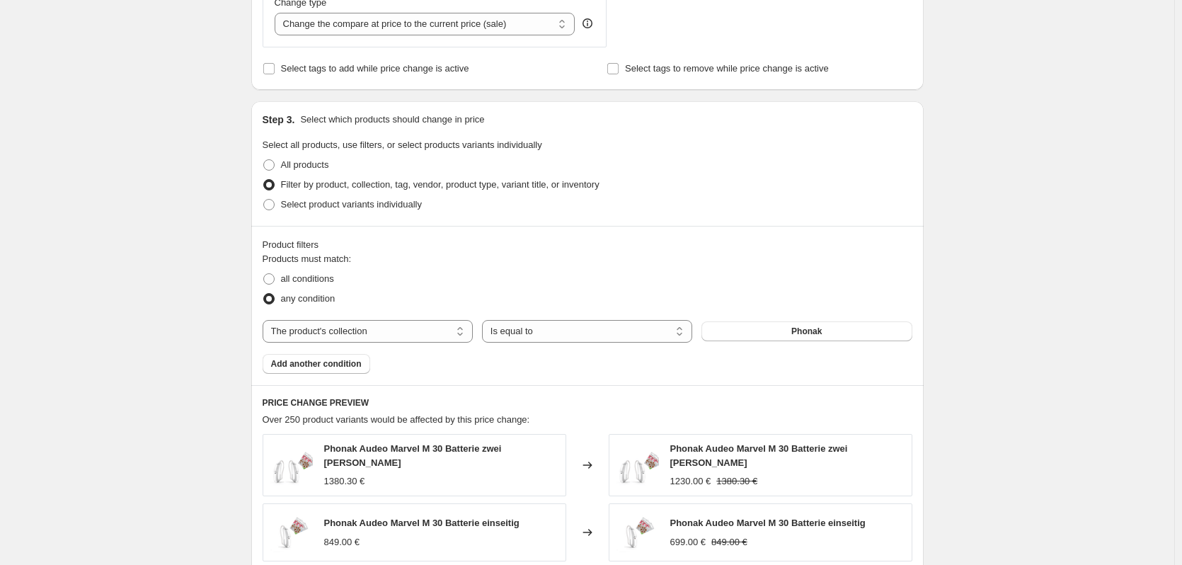
scroll to position [637, 0]
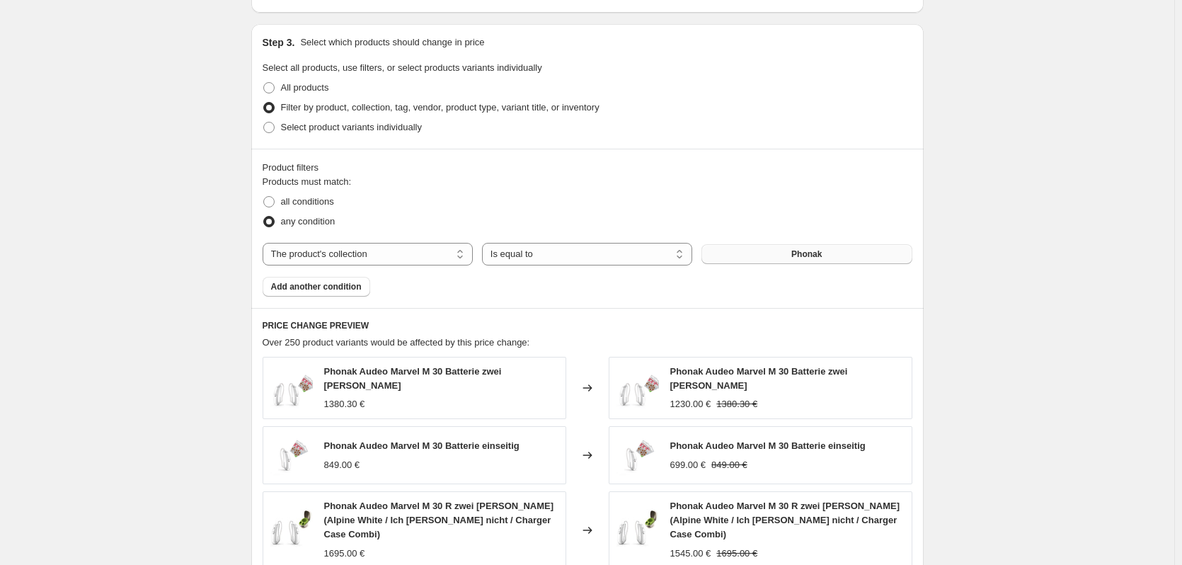
click at [806, 258] on span "Phonak" at bounding box center [806, 253] width 30 height 11
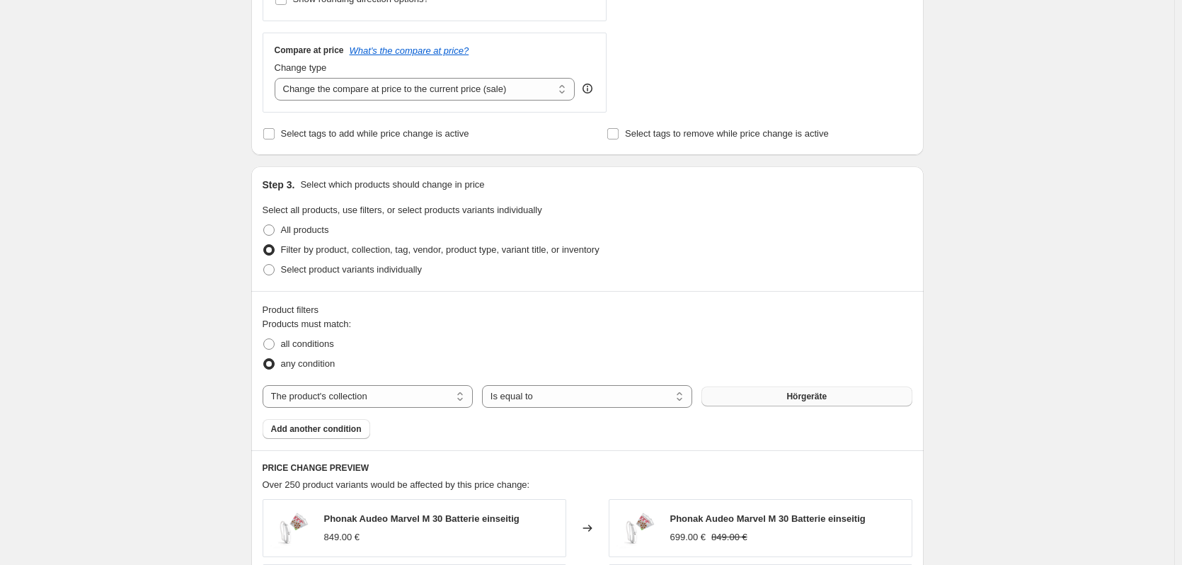
scroll to position [212, 0]
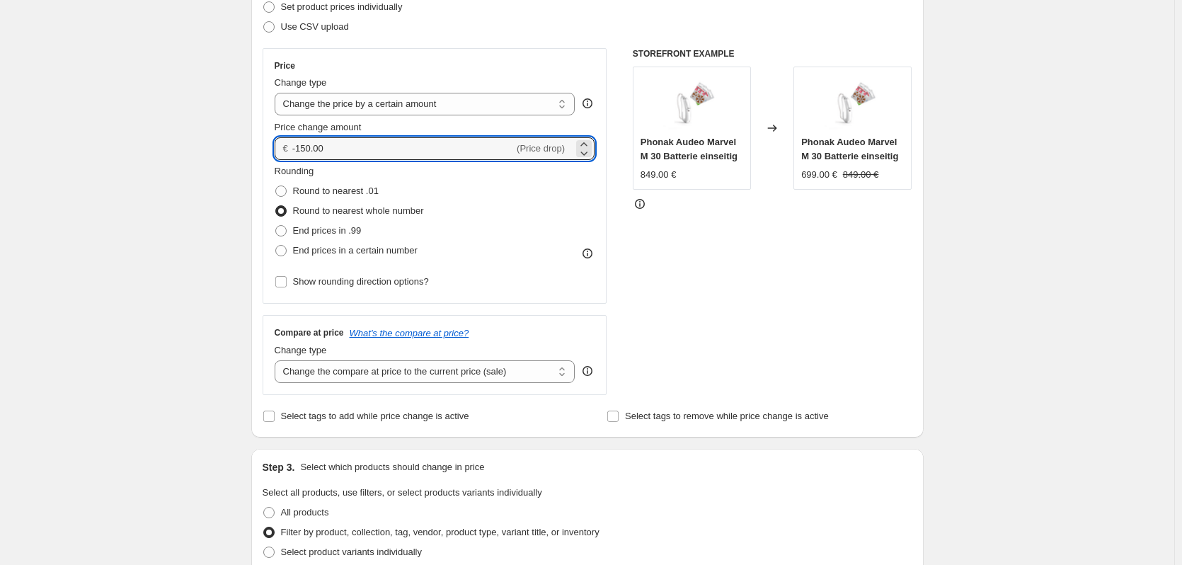
drag, startPoint x: 337, startPoint y: 153, endPoint x: 265, endPoint y: 144, distance: 72.8
click at [265, 144] on div "Step 2. Select how the prices should change Use bulk price change rules Set pro…" at bounding box center [587, 189] width 672 height 497
click at [258, 154] on div "Step 2. Select how the prices should change Use bulk price change rules Set pro…" at bounding box center [587, 189] width 672 height 497
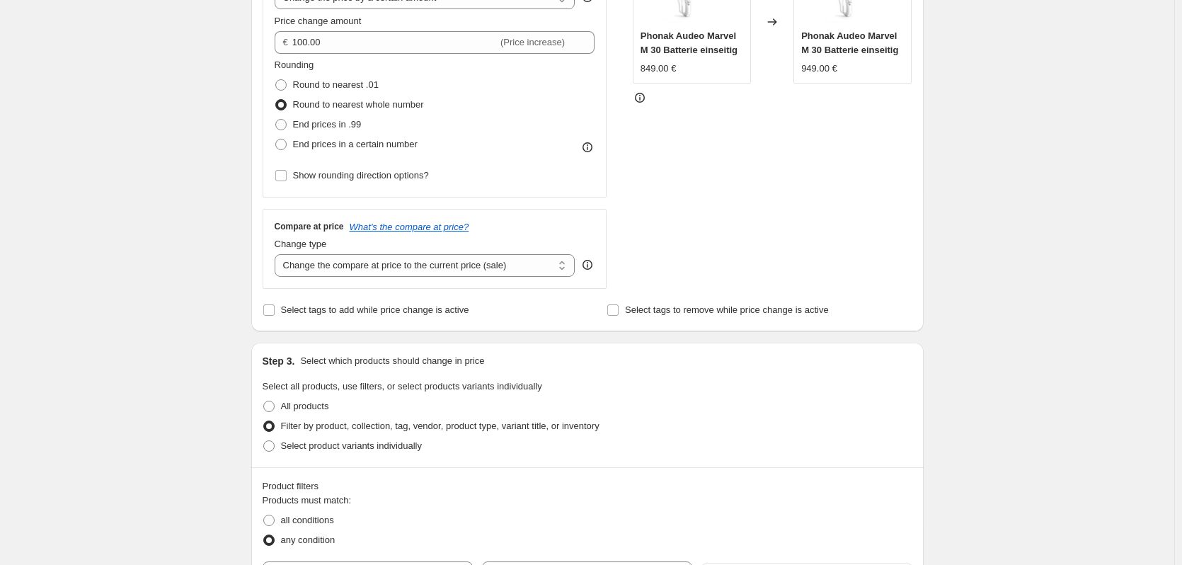
scroll to position [142, 0]
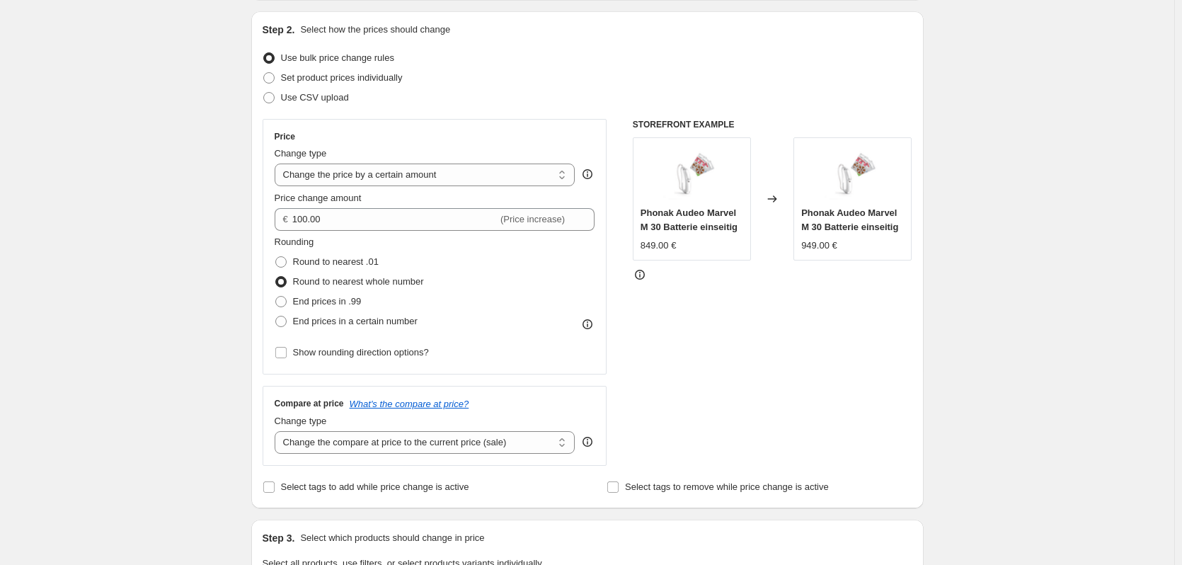
click at [670, 345] on div "STOREFRONT EXAMPLE Phonak Audeo Marvel M 30 Batterie einseitig 849.00 € Changed…" at bounding box center [773, 292] width 280 height 347
click at [294, 221] on div "€ 100.00 (Price increase)" at bounding box center [435, 219] width 321 height 23
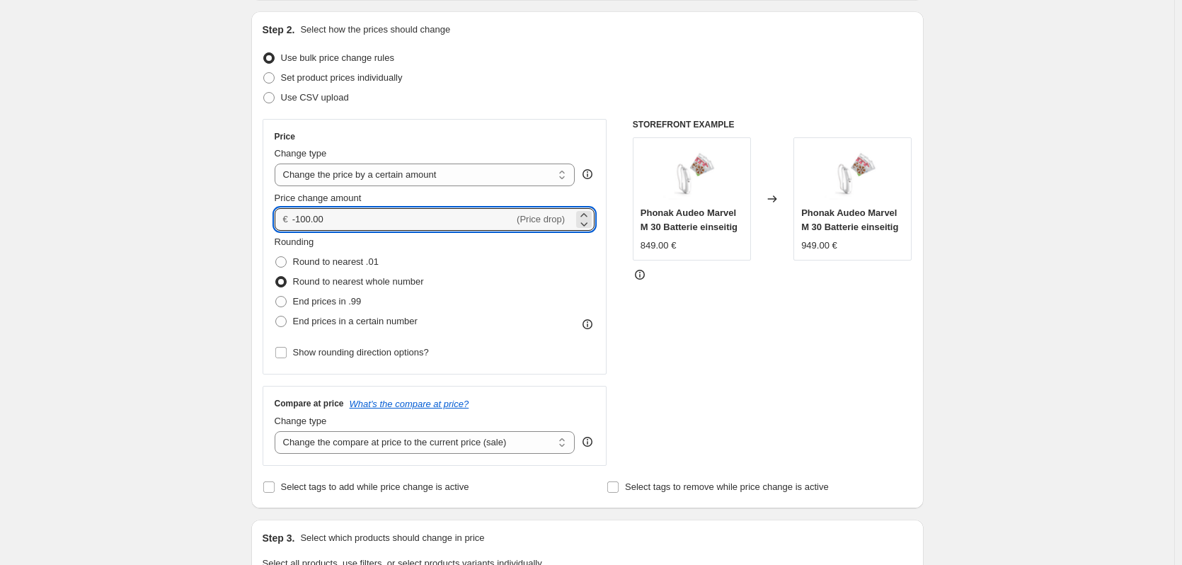
type input "-100.00"
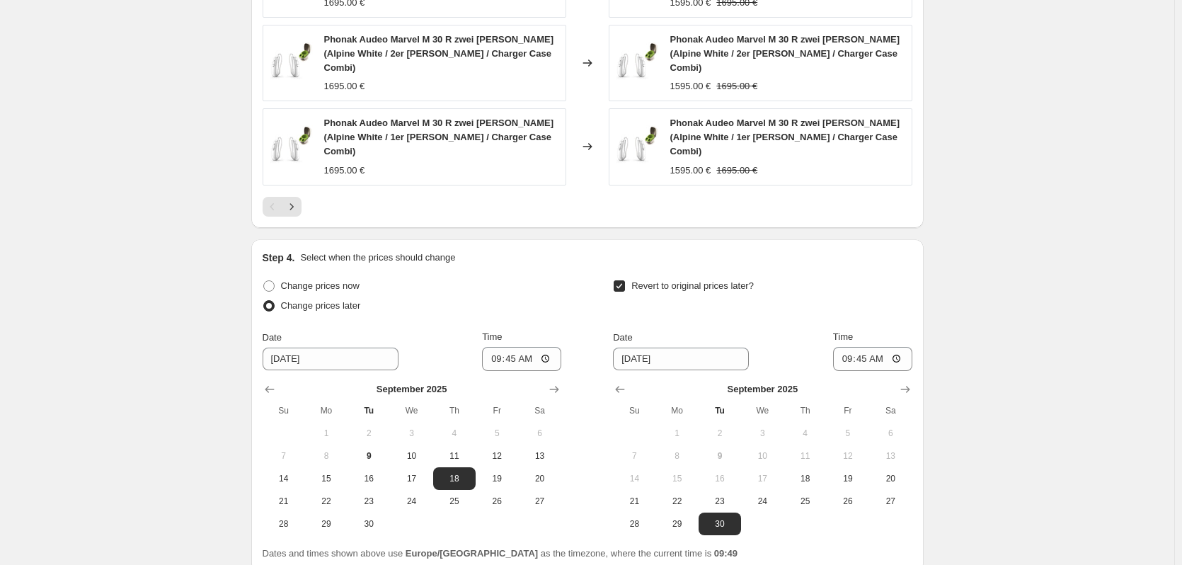
scroll to position [1271, 0]
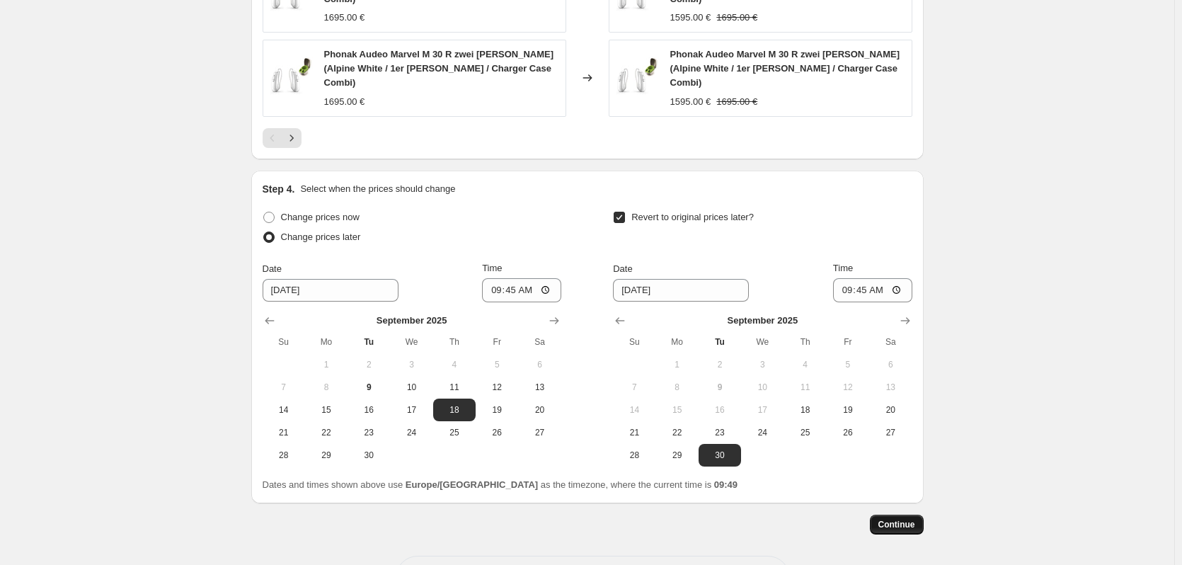
click at [898, 519] on span "Continue" at bounding box center [896, 524] width 37 height 11
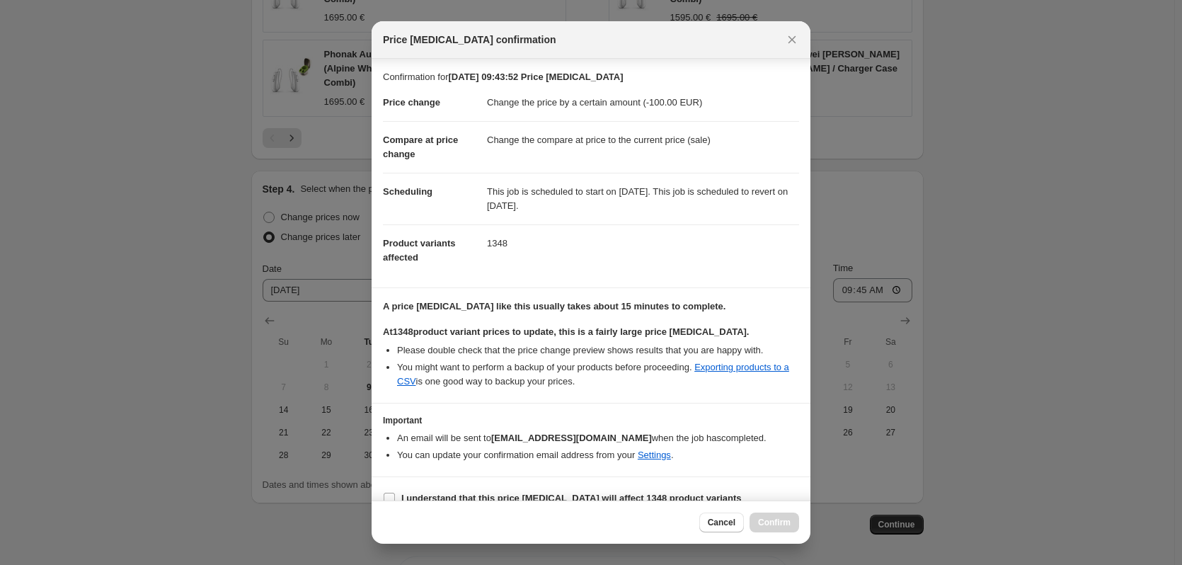
scroll to position [19, 0]
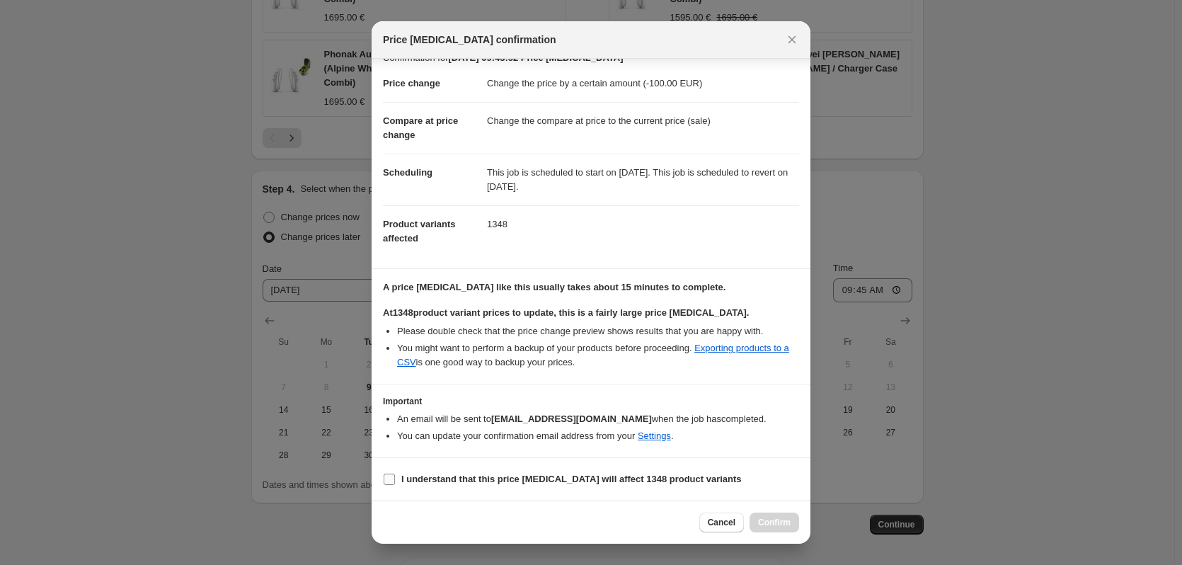
click at [388, 479] on input "I understand that this price [MEDICAL_DATA] will affect 1348 product variants" at bounding box center [389, 479] width 11 height 11
checkbox input "true"
click at [660, 437] on link "Settings" at bounding box center [654, 435] width 33 height 11
click at [789, 38] on icon "Close" at bounding box center [792, 40] width 14 height 14
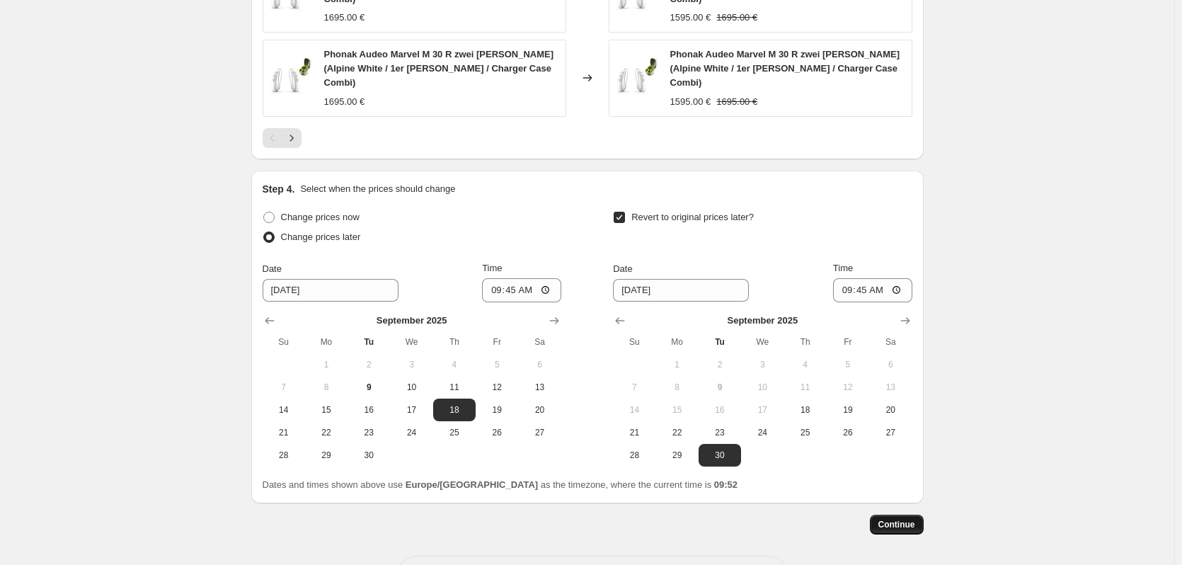
click at [888, 519] on span "Continue" at bounding box center [896, 524] width 37 height 11
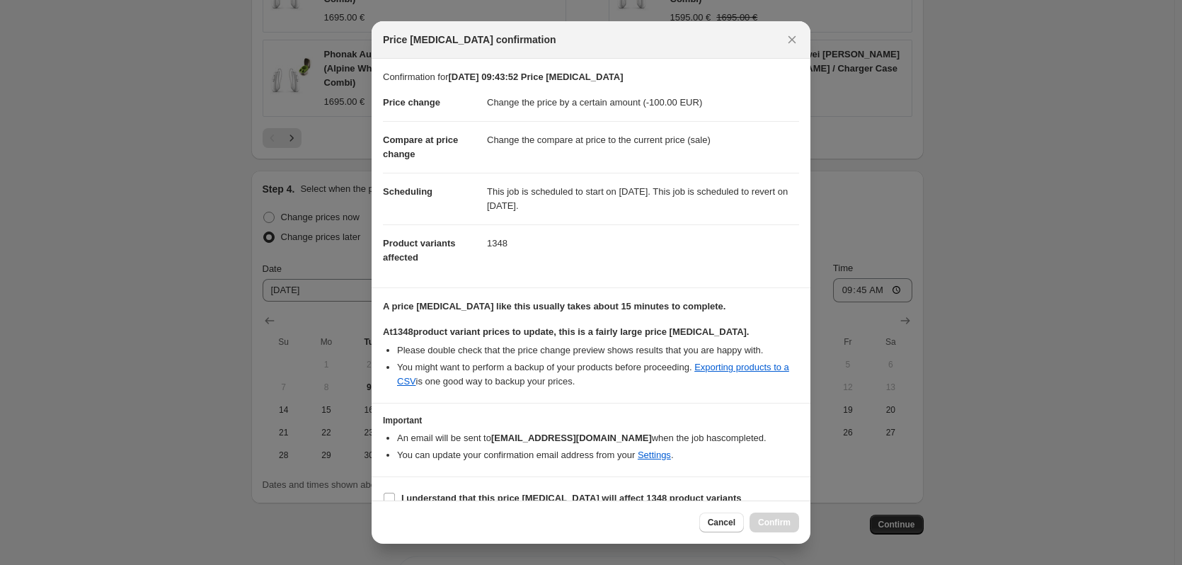
click at [488, 425] on h3 "Important" at bounding box center [591, 420] width 416 height 11
click at [791, 35] on icon "Close" at bounding box center [792, 40] width 14 height 14
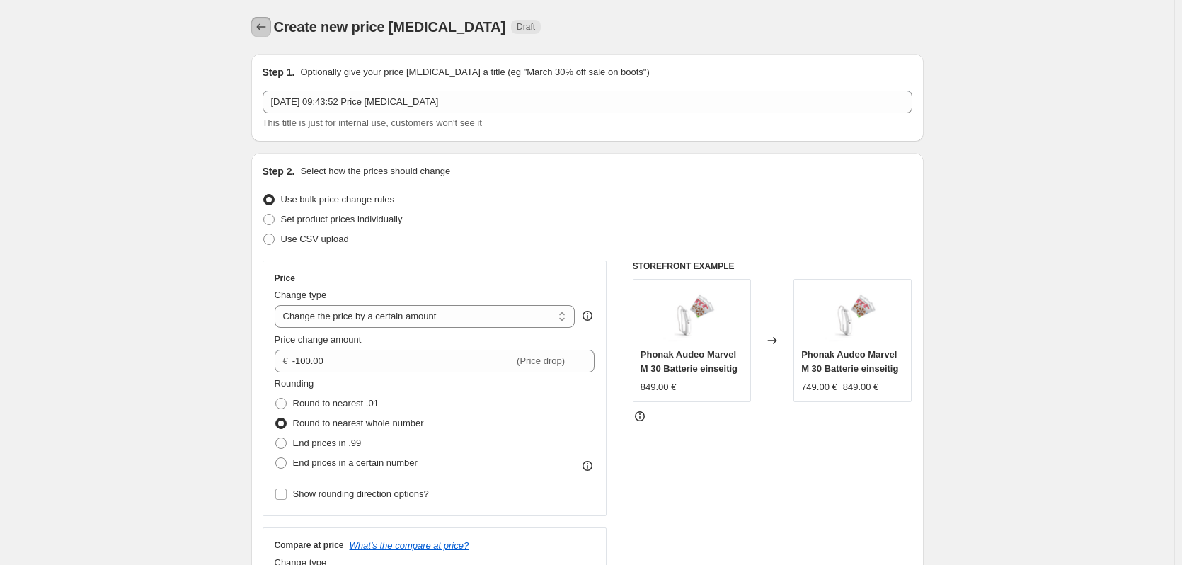
click at [261, 28] on icon "Price change jobs" at bounding box center [260, 26] width 9 height 7
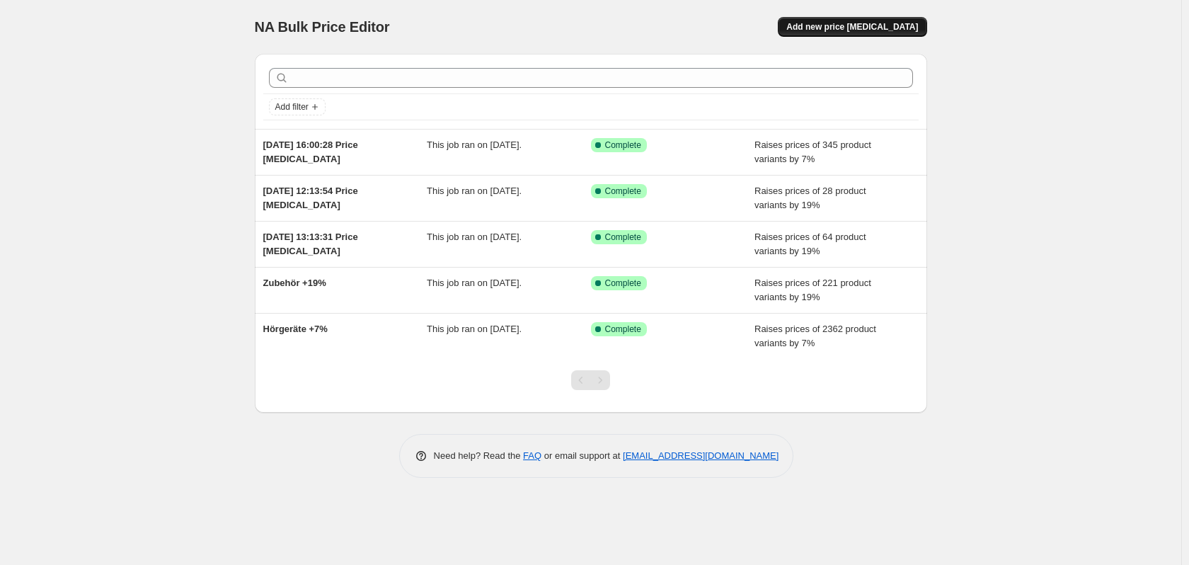
click at [876, 28] on span "Add new price [MEDICAL_DATA]" at bounding box center [852, 26] width 132 height 11
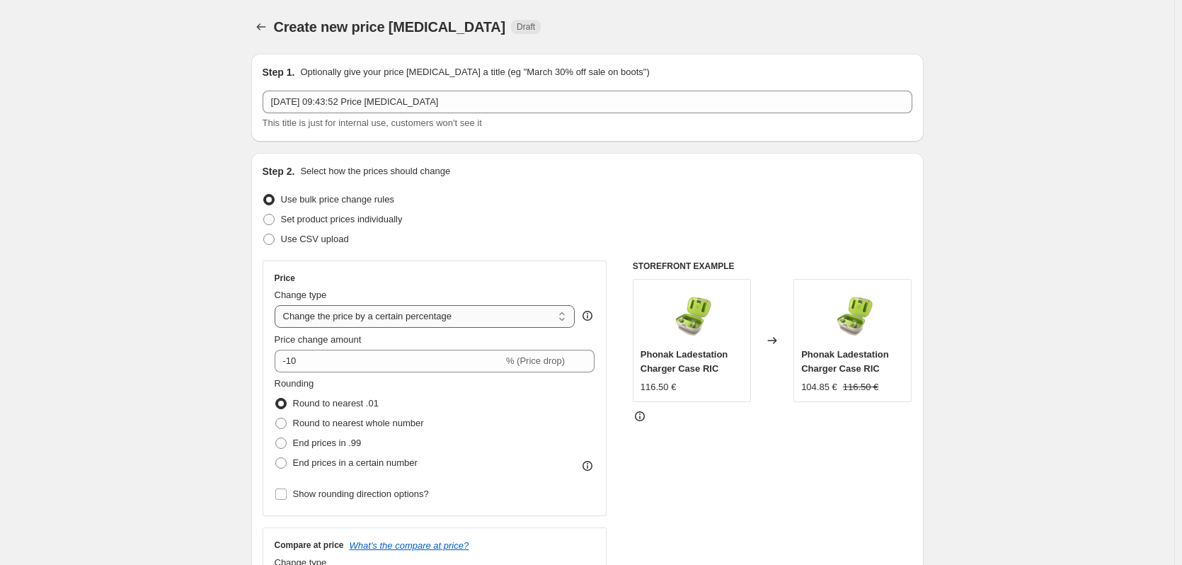
click at [347, 322] on select "Change the price to a certain amount Change the price by a certain amount Chang…" at bounding box center [425, 316] width 301 height 23
select select "to"
click at [277, 305] on select "Change the price to a certain amount Change the price by a certain amount Chang…" at bounding box center [425, 316] width 301 height 23
type input "80.00"
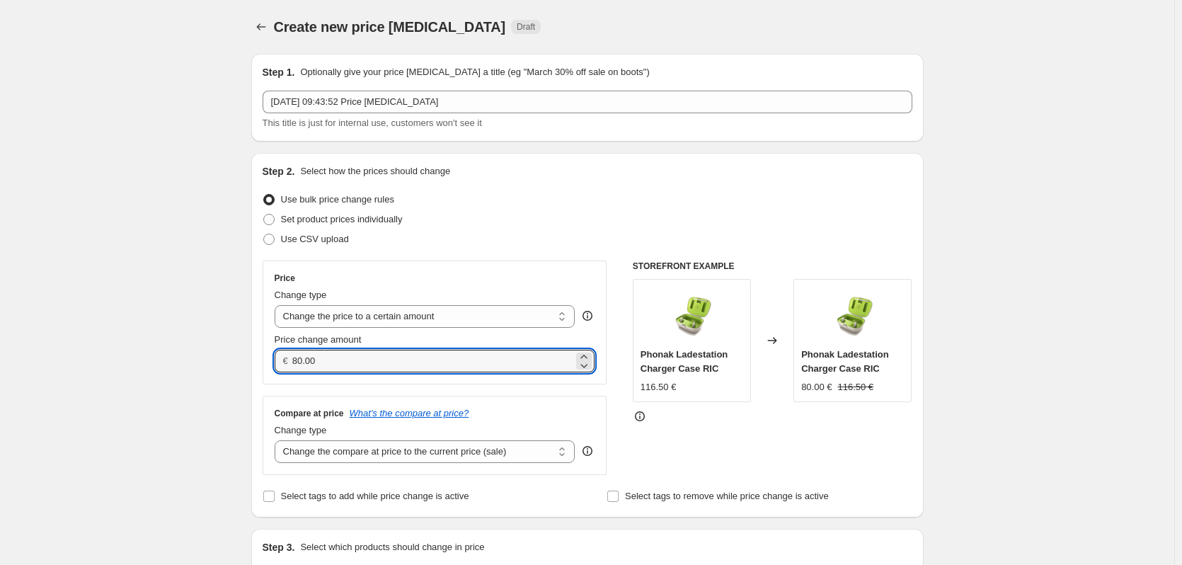
drag, startPoint x: 336, startPoint y: 365, endPoint x: 277, endPoint y: 363, distance: 59.5
click at [277, 363] on div "Price Change type Change the price to a certain amount Change the price by a ce…" at bounding box center [435, 323] width 345 height 124
click at [316, 312] on select "Change the price to a certain amount Change the price by a certain amount Chang…" at bounding box center [425, 316] width 301 height 23
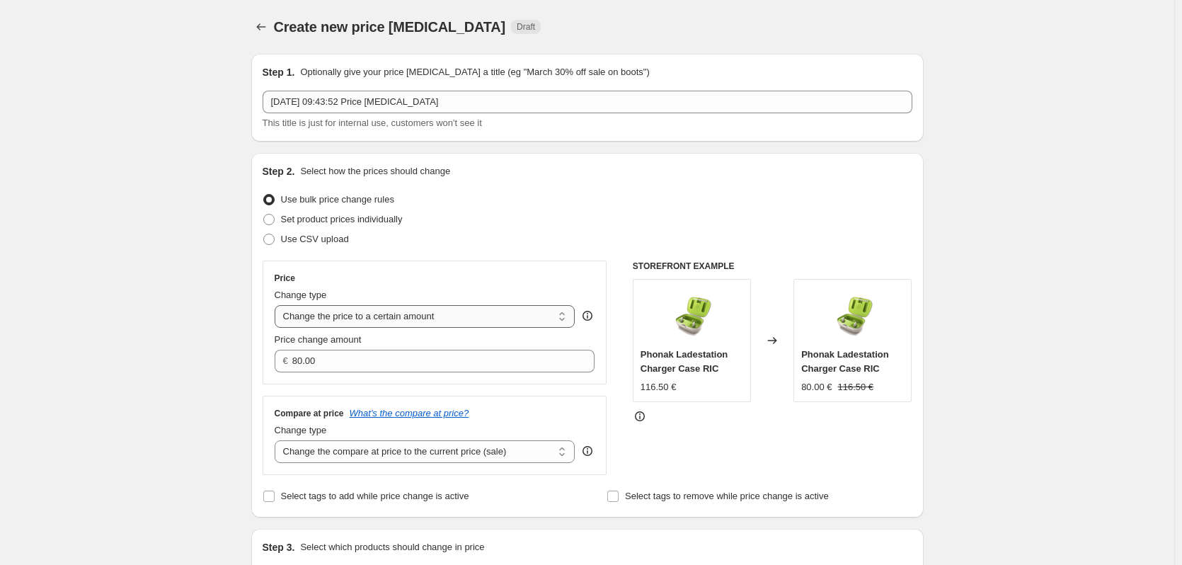
select select "by"
click at [277, 305] on select "Change the price to a certain amount Change the price by a certain amount Chang…" at bounding box center [425, 316] width 301 height 23
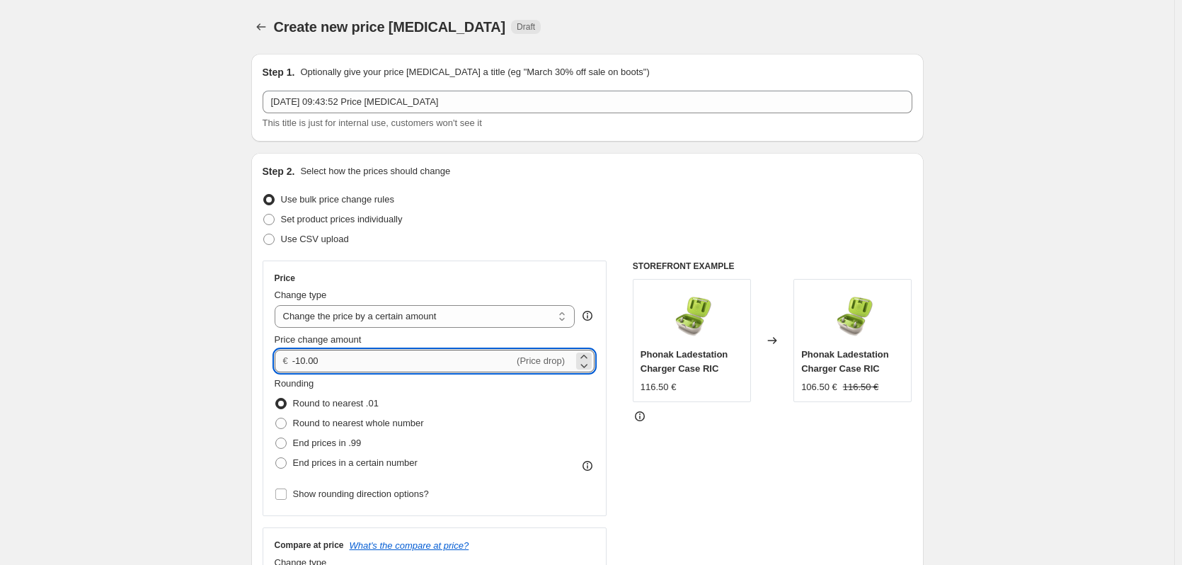
click at [302, 361] on input "-10.00" at bounding box center [403, 361] width 222 height 23
type input "-100.00"
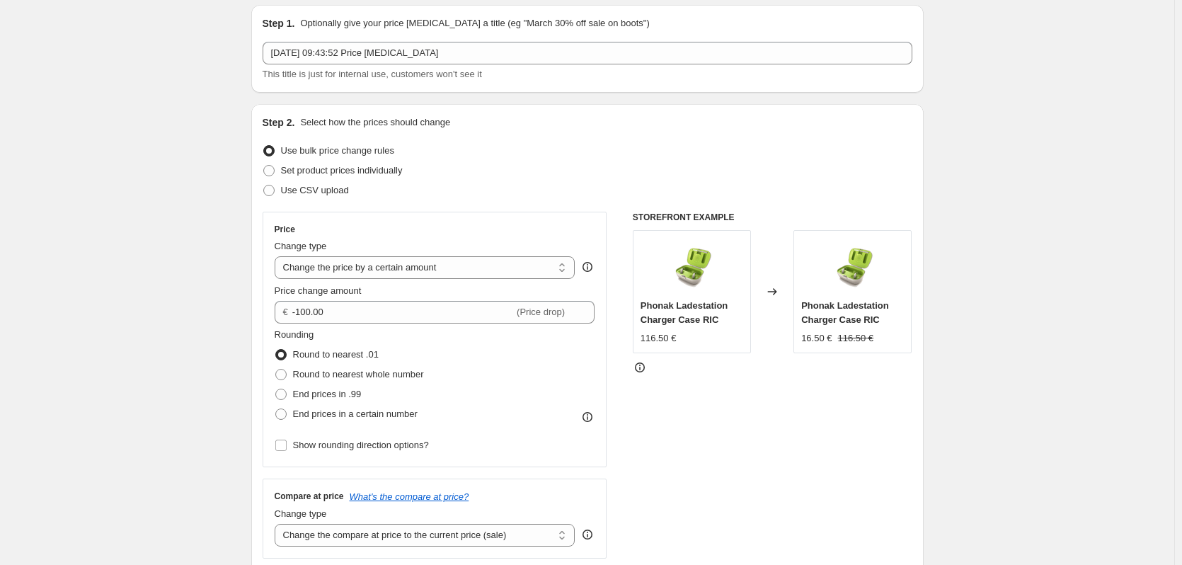
scroll to position [71, 0]
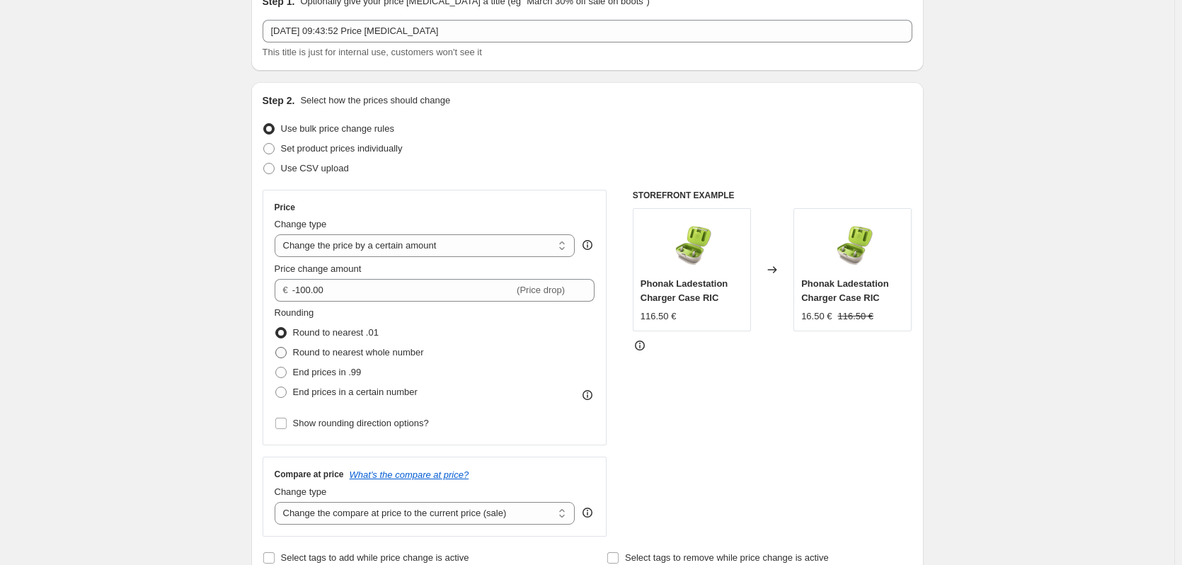
click at [286, 352] on span at bounding box center [280, 352] width 11 height 11
click at [276, 348] on input "Round to nearest whole number" at bounding box center [275, 347] width 1 height 1
radio input "true"
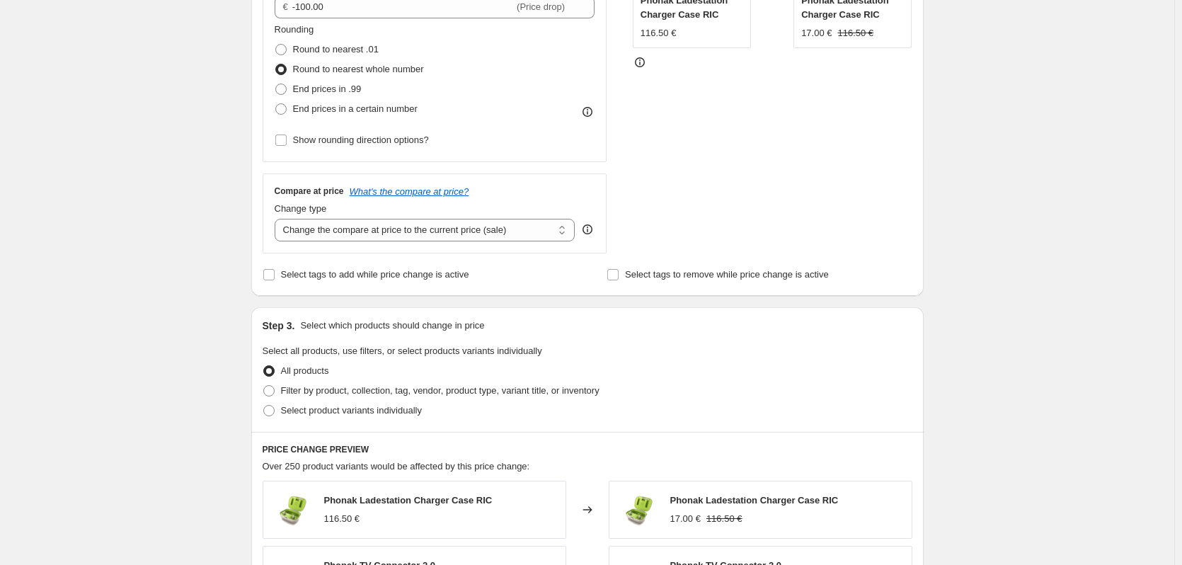
scroll to position [566, 0]
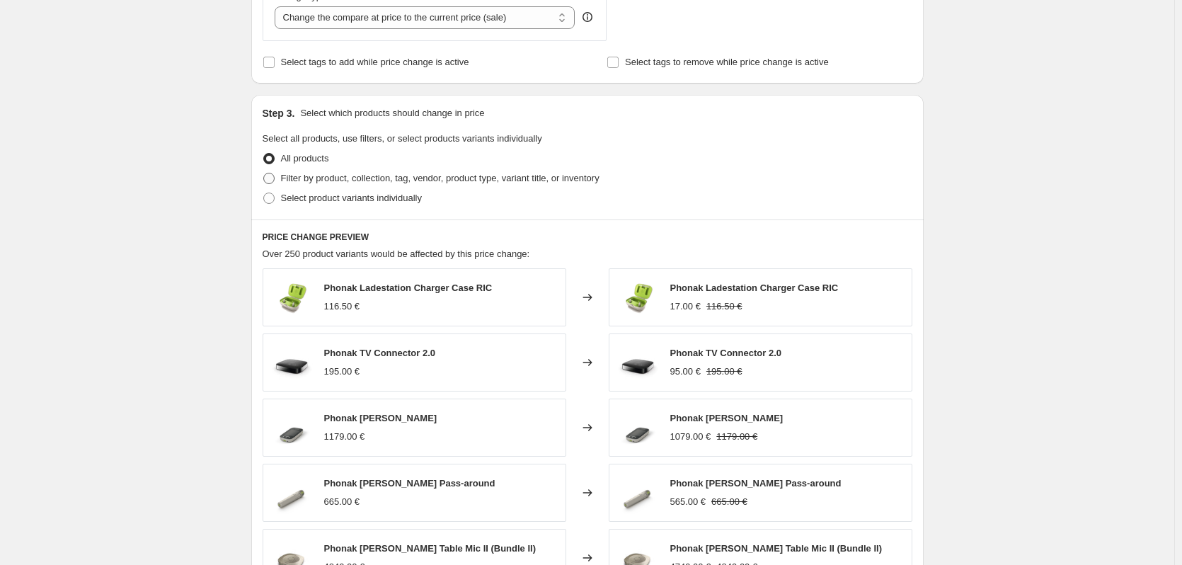
click at [280, 178] on label "Filter by product, collection, tag, vendor, product type, variant title, or inv…" at bounding box center [431, 178] width 337 height 20
click at [264, 173] on input "Filter by product, collection, tag, vendor, product type, variant title, or inv…" at bounding box center [263, 173] width 1 height 1
radio input "true"
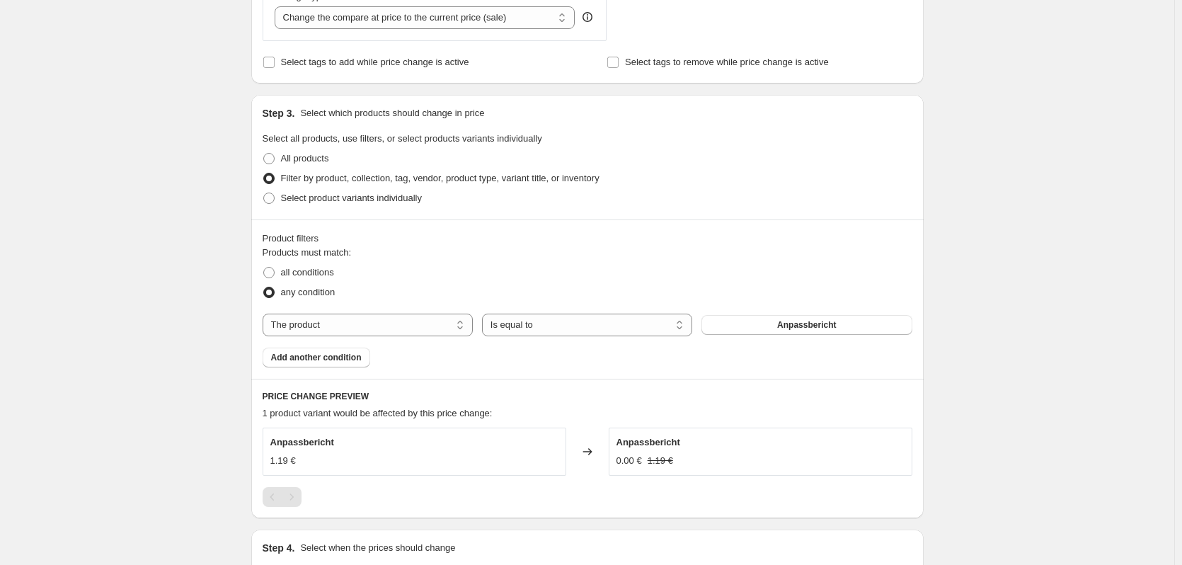
click at [347, 339] on div "Products must match: all conditions any condition The product The product's col…" at bounding box center [588, 307] width 650 height 122
click at [380, 305] on div "Products must match: all conditions any condition The product The product's col…" at bounding box center [588, 307] width 650 height 122
click at [382, 326] on select "The product The product's collection The product's tag The product's vendor The…" at bounding box center [368, 325] width 210 height 23
select select "collection"
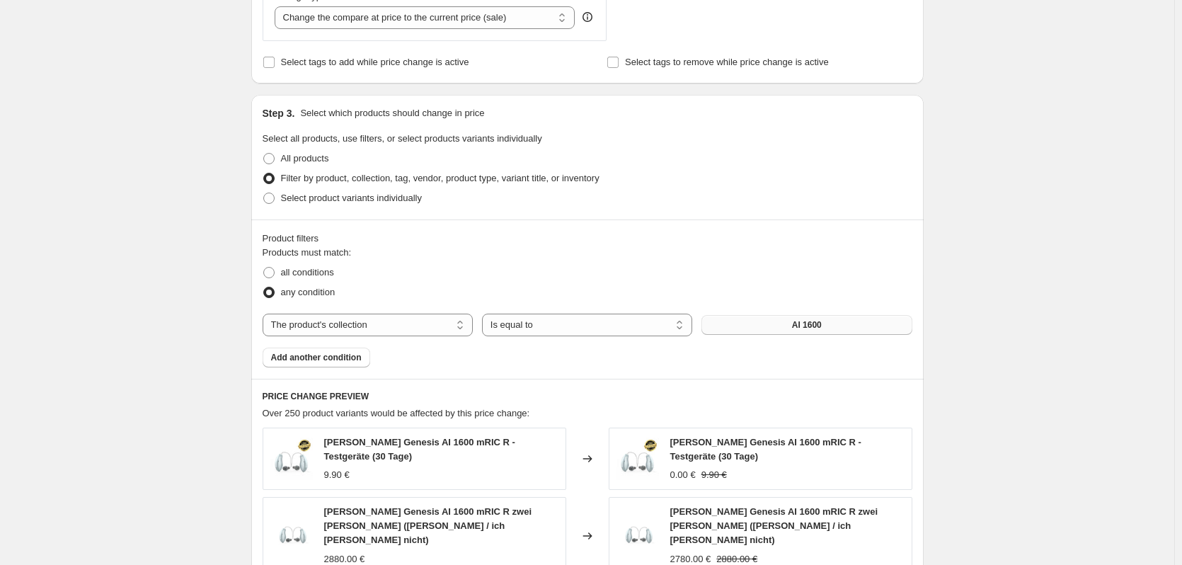
click at [765, 329] on button "AI 1600" at bounding box center [807, 325] width 210 height 20
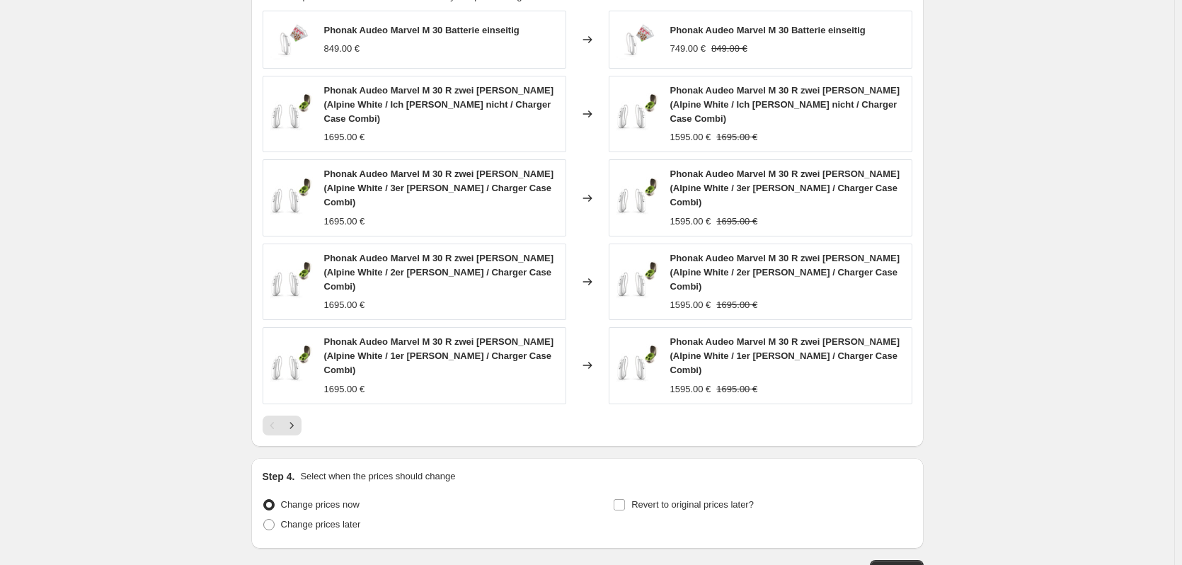
scroll to position [1029, 0]
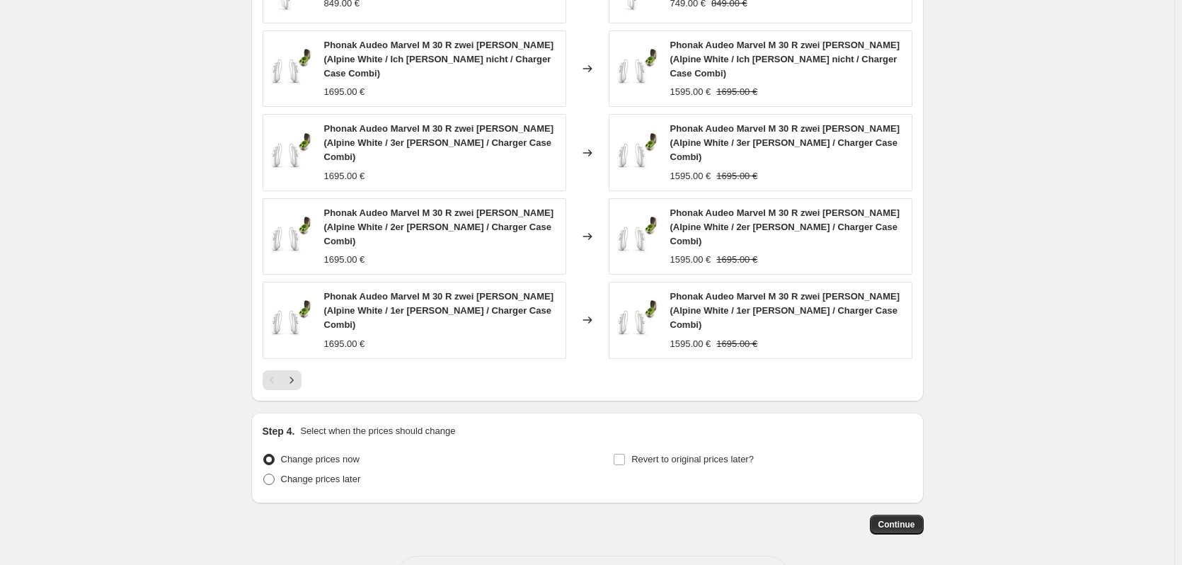
click at [268, 474] on span at bounding box center [268, 479] width 11 height 11
click at [264, 474] on input "Change prices later" at bounding box center [263, 474] width 1 height 1
radio input "true"
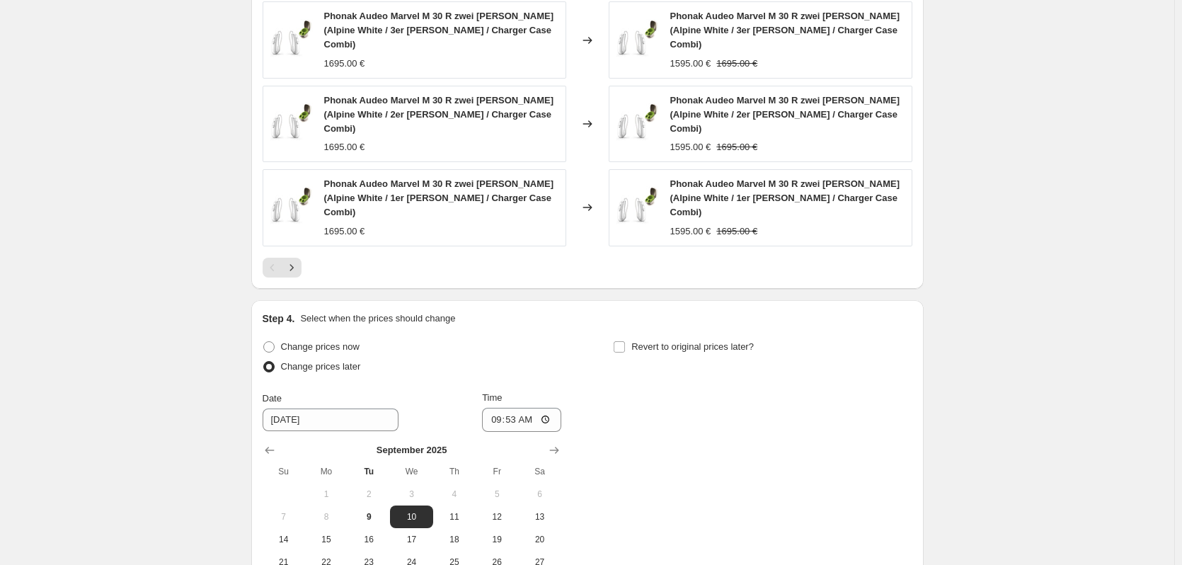
scroll to position [1241, 0]
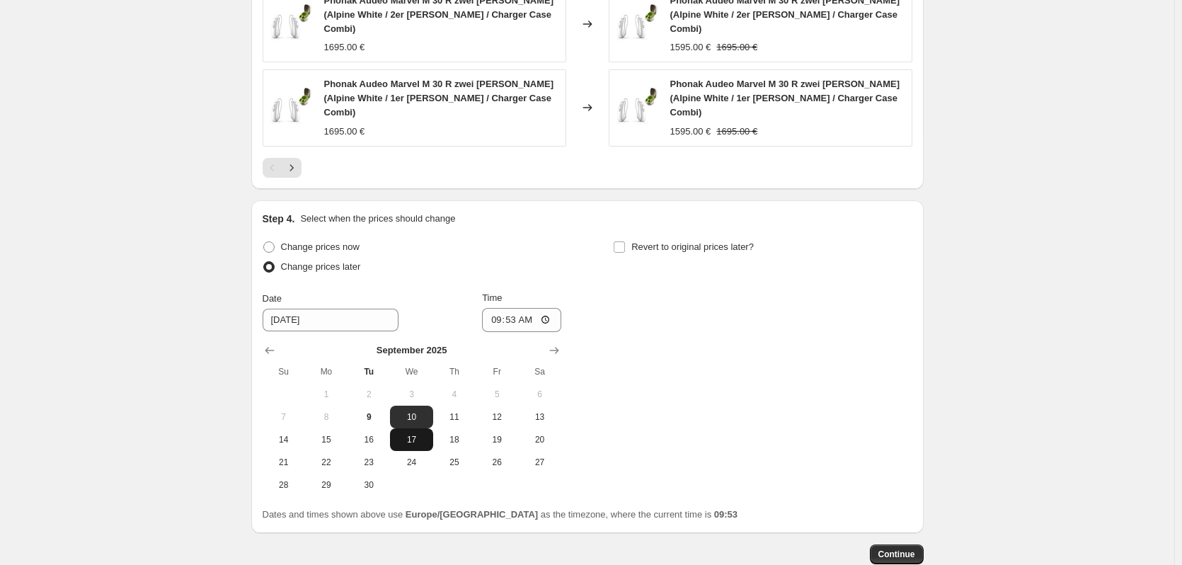
click at [417, 434] on span "17" at bounding box center [411, 439] width 31 height 11
type input "[DATE]"
click at [618, 237] on div "Change prices now Change prices later Date [DATE] Time 09:53 [DATE] Su Mo Tu We…" at bounding box center [588, 366] width 650 height 259
click at [618, 241] on input "Revert to original prices later?" at bounding box center [619, 246] width 11 height 11
checkbox input "true"
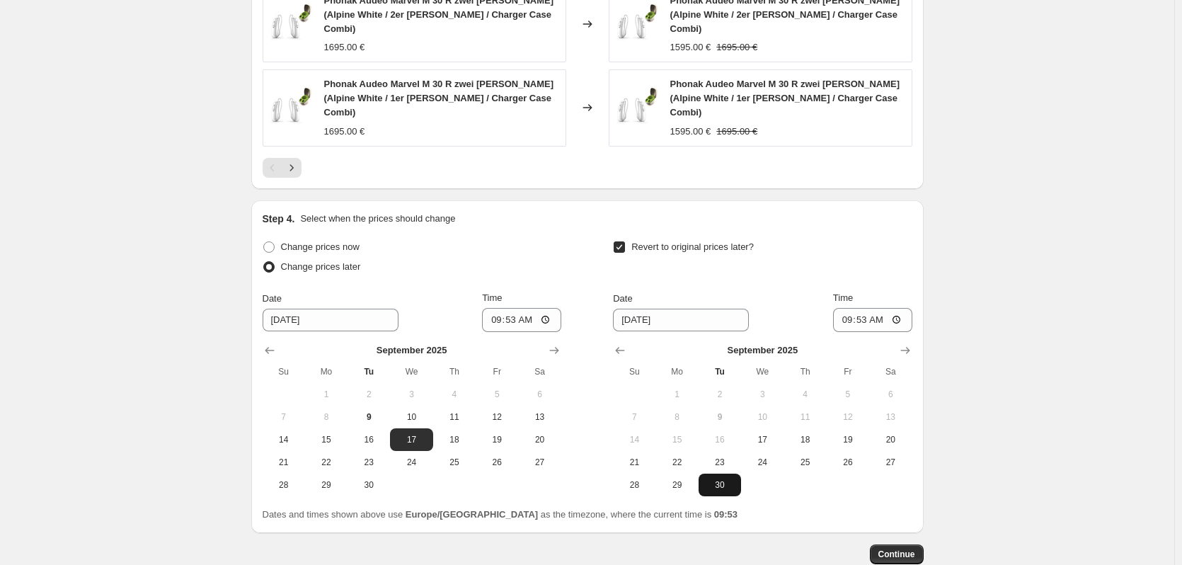
click at [724, 479] on span "30" at bounding box center [719, 484] width 31 height 11
type input "[DATE]"
click at [899, 549] on span "Continue" at bounding box center [896, 554] width 37 height 11
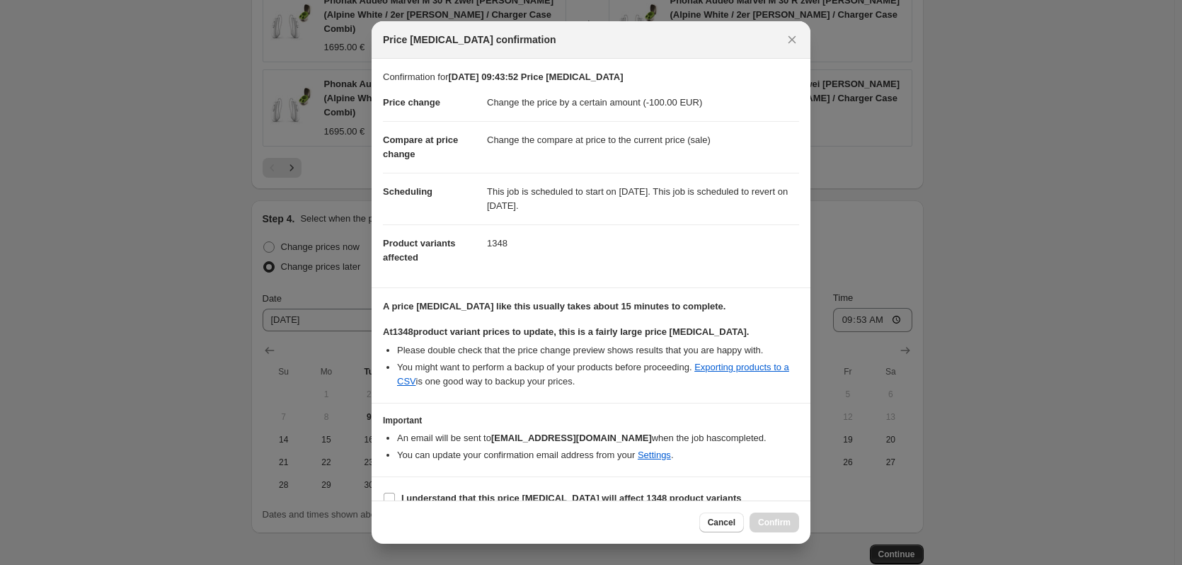
click at [596, 433] on b "[EMAIL_ADDRESS][DOMAIN_NAME]" at bounding box center [571, 438] width 161 height 11
click at [582, 434] on b "[EMAIL_ADDRESS][DOMAIN_NAME]" at bounding box center [571, 438] width 161 height 11
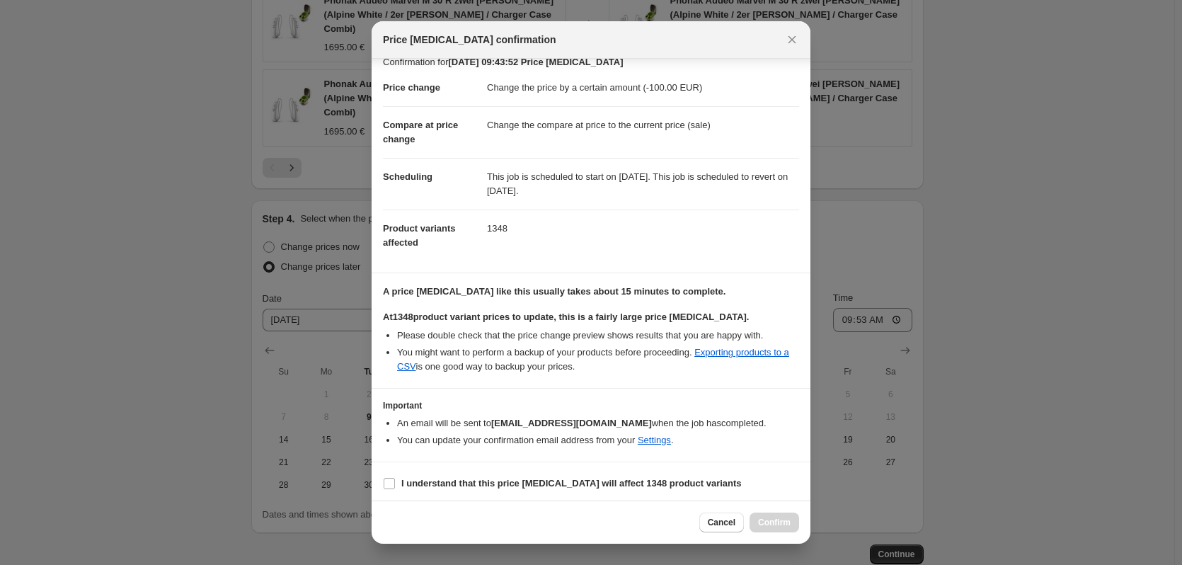
scroll to position [19, 0]
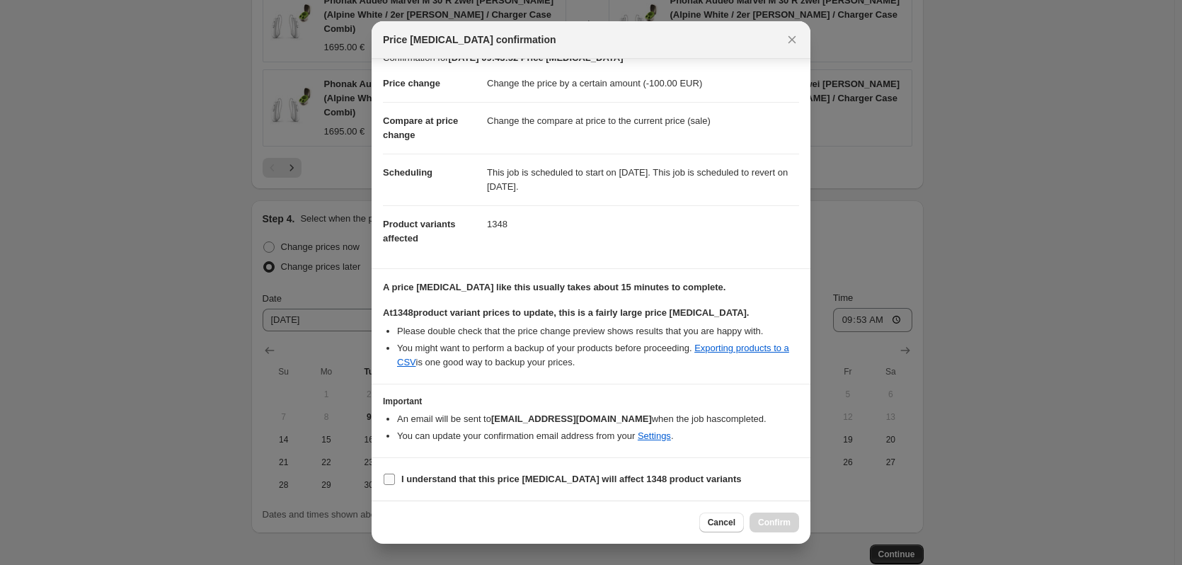
click at [387, 480] on input "I understand that this price [MEDICAL_DATA] will affect 1348 product variants" at bounding box center [389, 479] width 11 height 11
checkbox input "true"
click at [772, 521] on span "Confirm" at bounding box center [774, 522] width 33 height 11
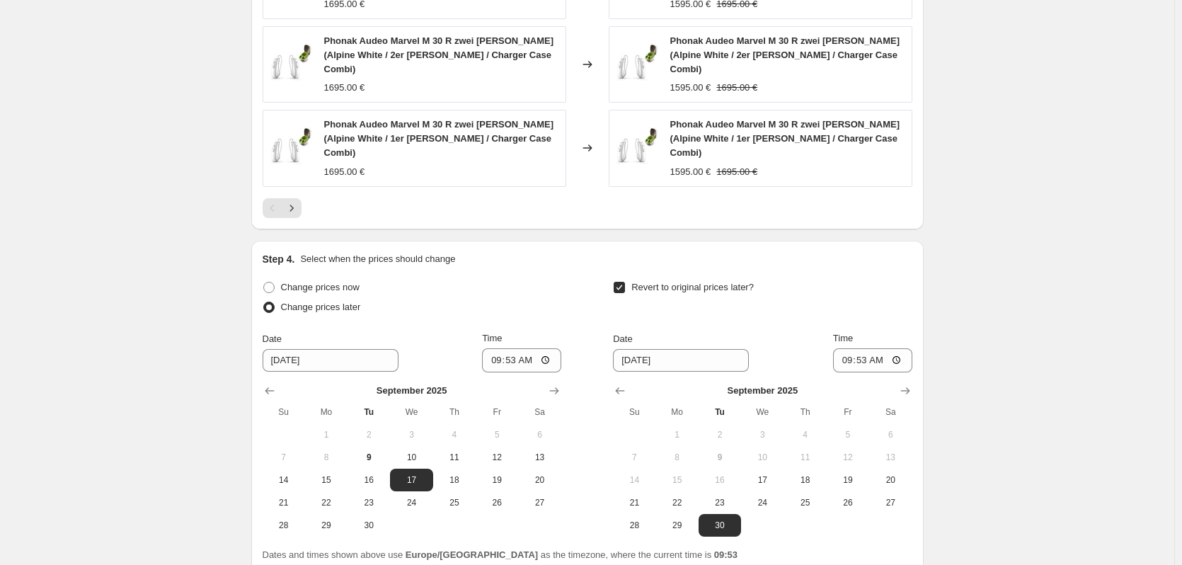
scroll to position [1357, 0]
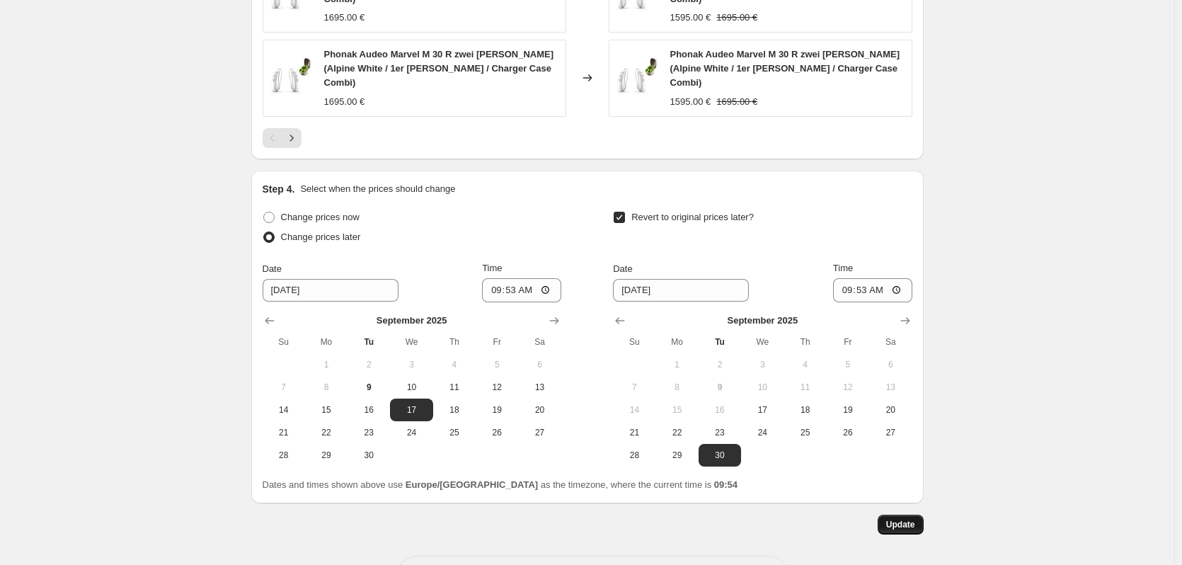
click at [894, 519] on span "Update" at bounding box center [900, 524] width 29 height 11
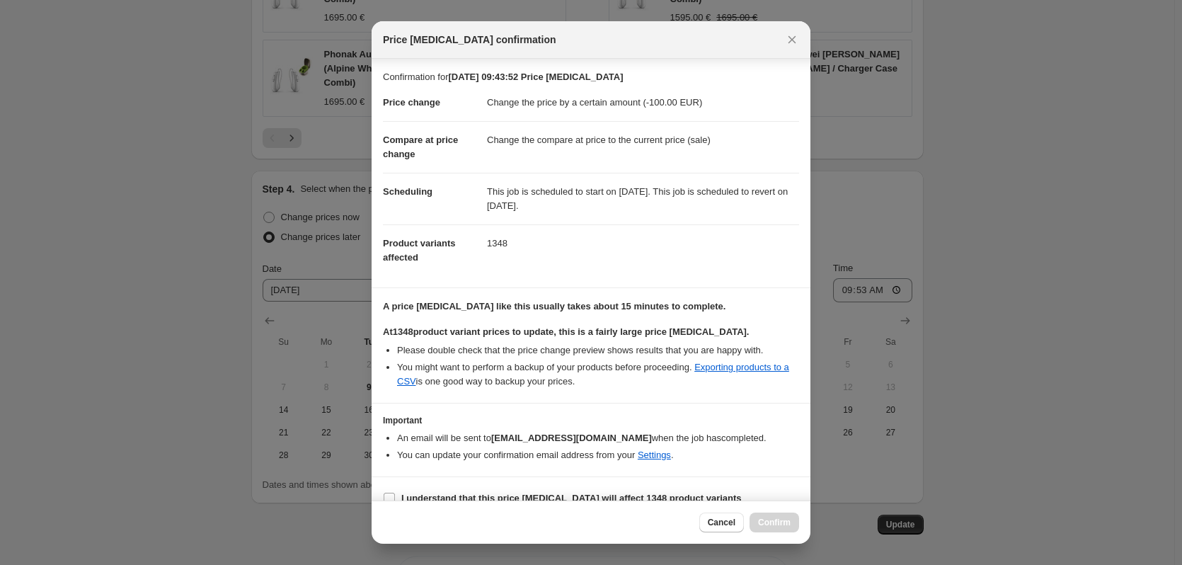
scroll to position [19, 0]
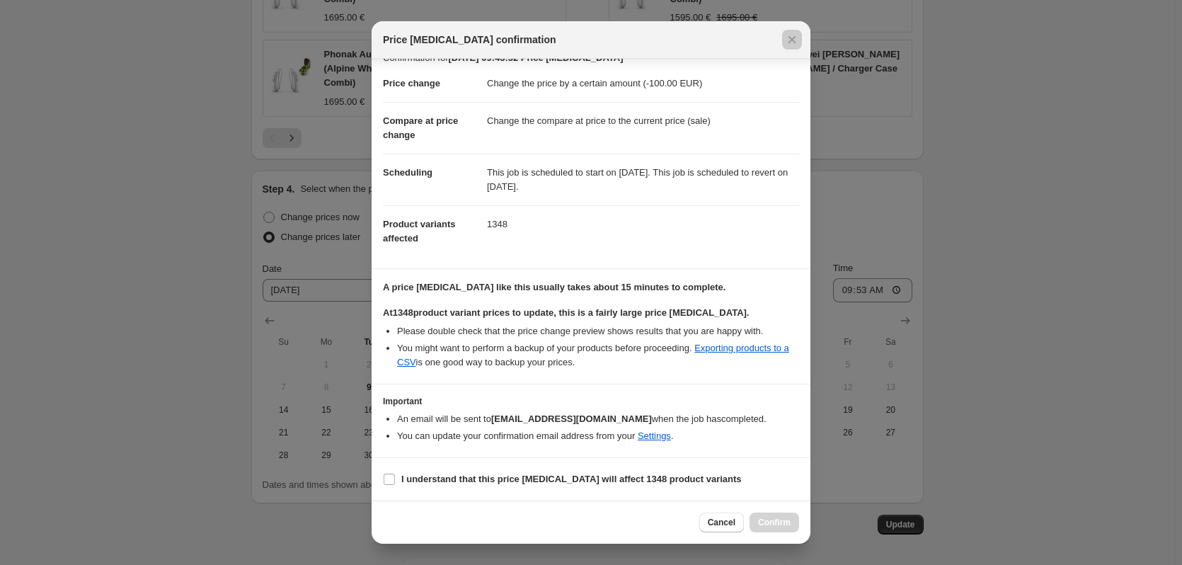
click at [879, 454] on div at bounding box center [591, 282] width 1182 height 565
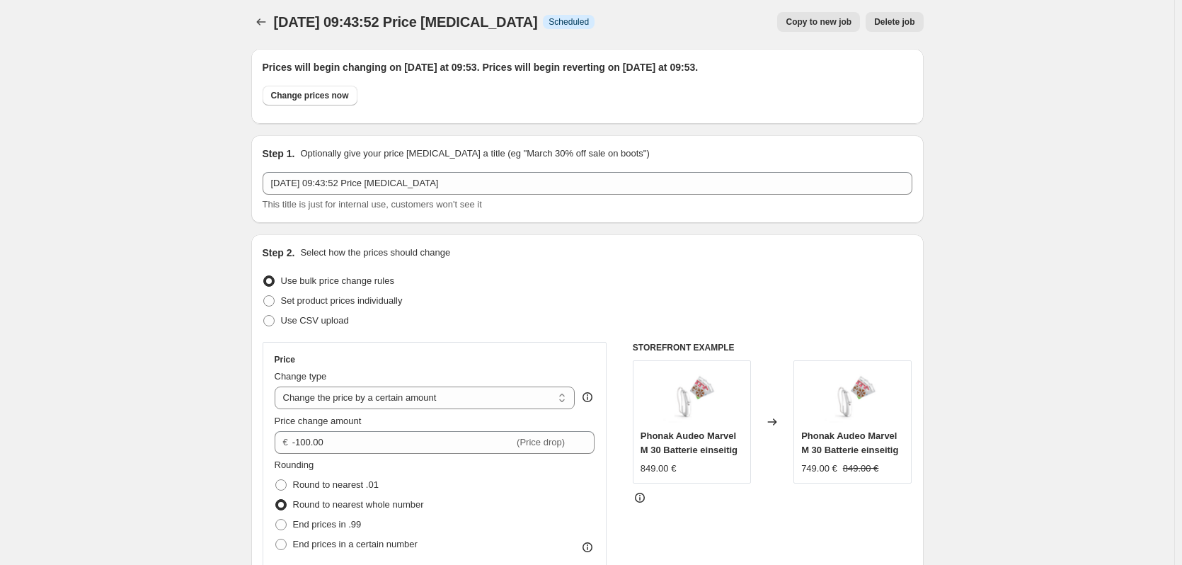
scroll to position [0, 0]
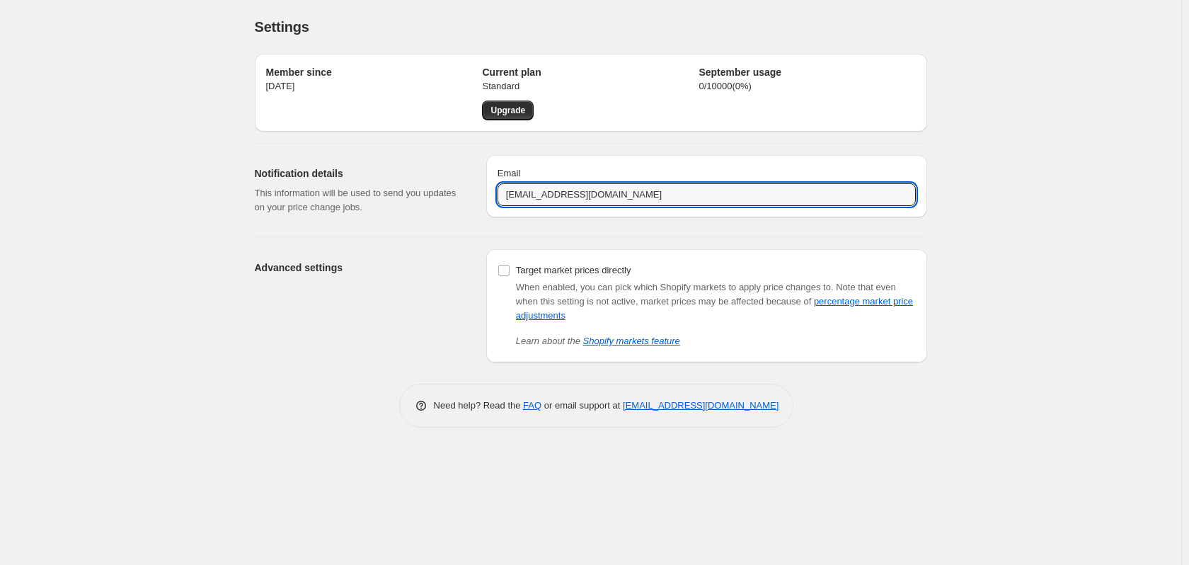
drag, startPoint x: 660, startPoint y: 190, endPoint x: 482, endPoint y: 190, distance: 178.4
click at [482, 190] on div "Notification details This information will be used to send you updates on your …" at bounding box center [586, 185] width 684 height 82
type input "j.hiddemann@ear.direct"
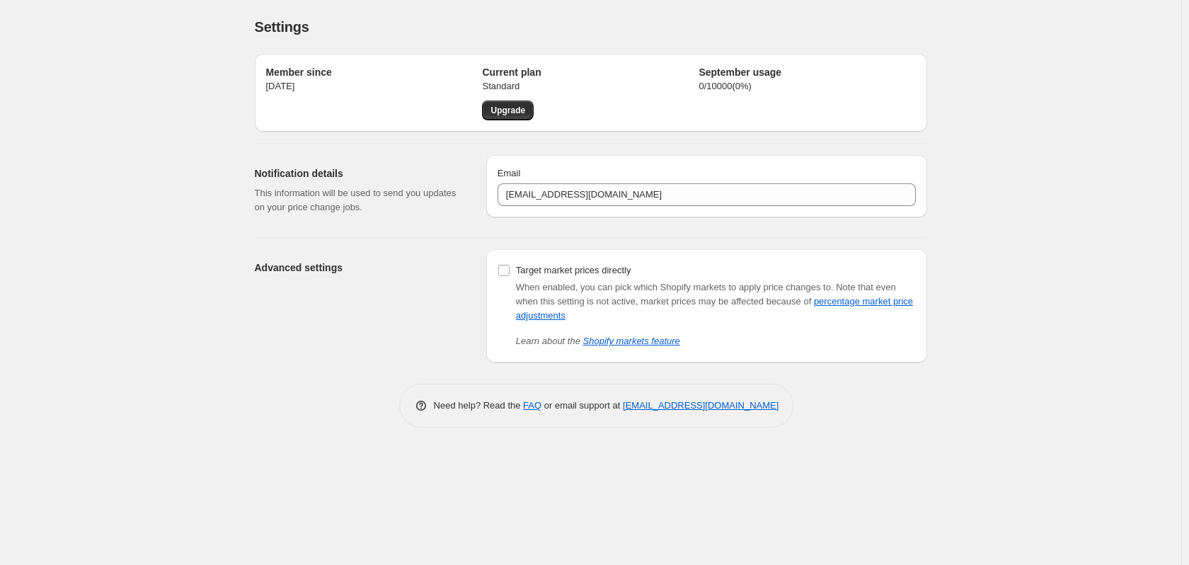
drag, startPoint x: 105, startPoint y: 130, endPoint x: 1, endPoint y: 69, distance: 119.9
click at [100, 130] on div "Settings. This page is ready Settings Member since 6. Nov. 2023 Current plan St…" at bounding box center [590, 282] width 1181 height 565
